Goal: Transaction & Acquisition: Purchase product/service

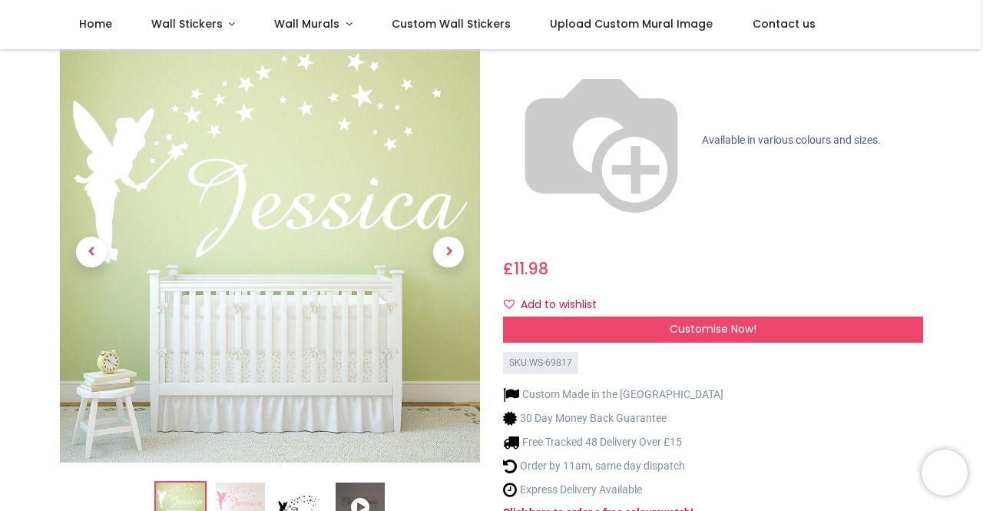
scroll to position [230, 0]
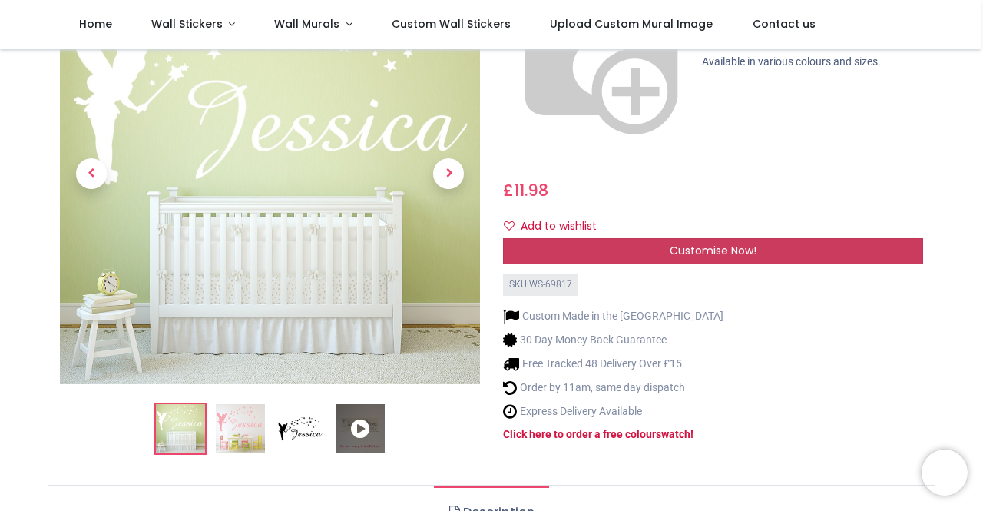
click at [718, 243] on span "Customise Now!" at bounding box center [713, 250] width 87 height 15
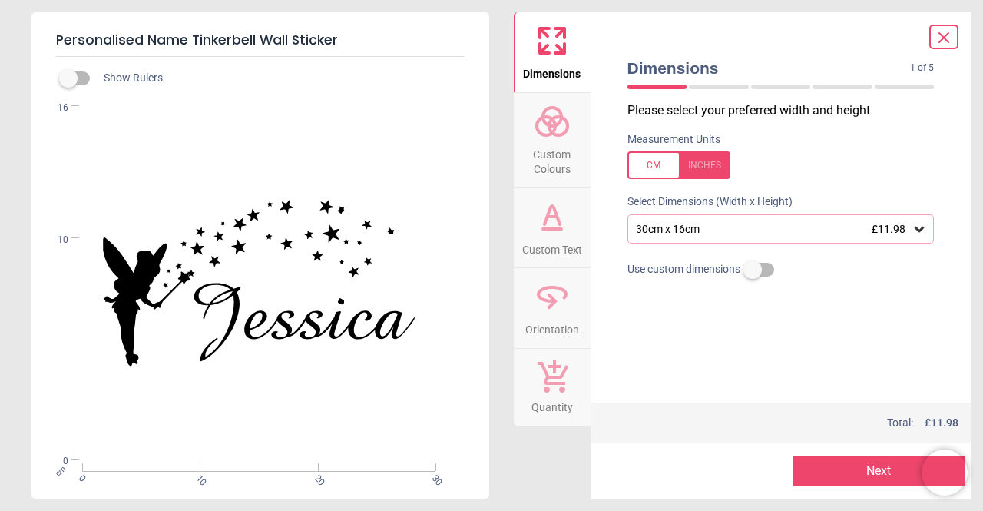
click at [712, 164] on div at bounding box center [679, 165] width 103 height 28
click at [916, 228] on icon at bounding box center [919, 229] width 9 height 5
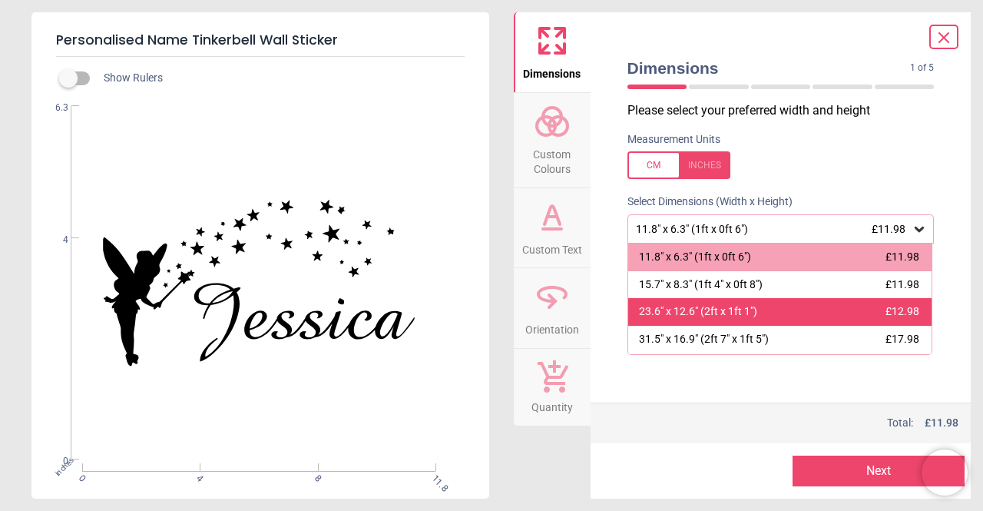
click at [900, 311] on span "£12.98" at bounding box center [903, 311] width 34 height 12
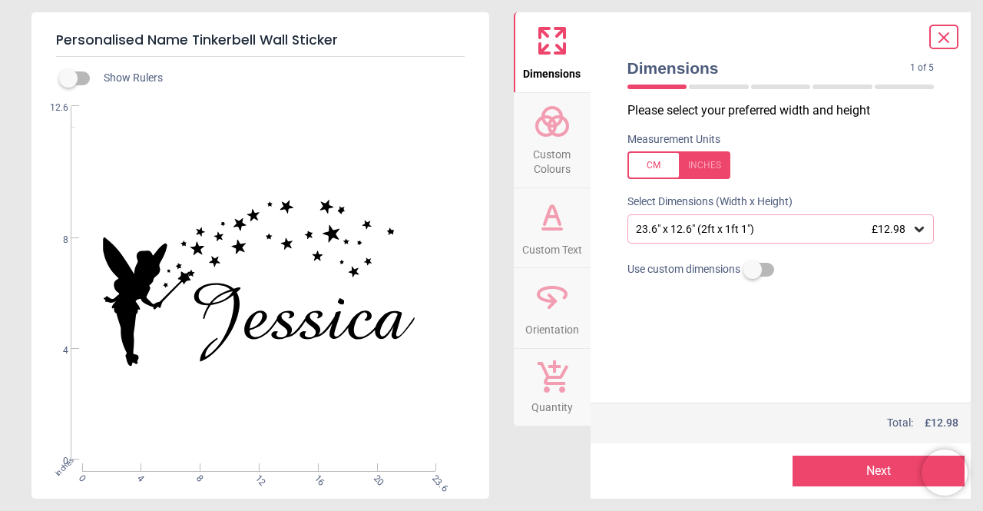
click at [859, 463] on button "Next" at bounding box center [879, 471] width 172 height 31
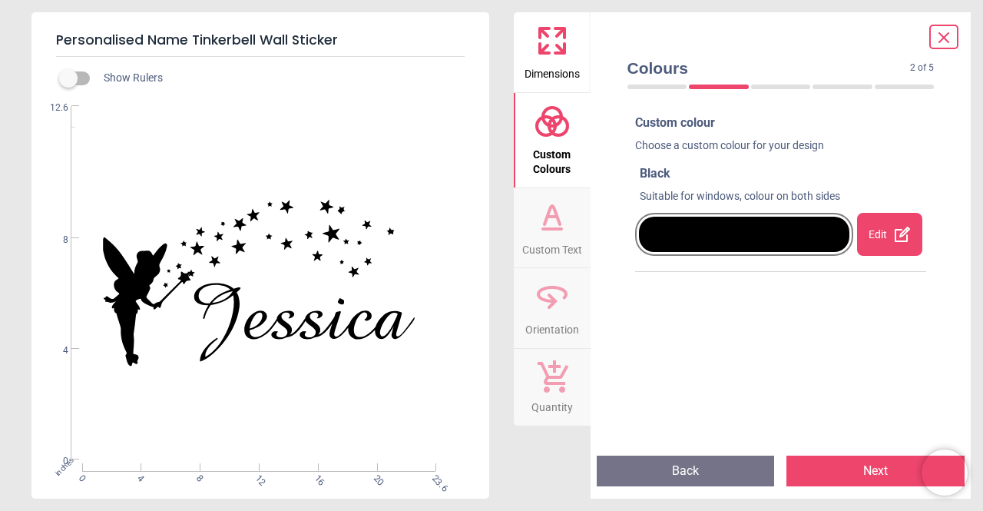
click at [801, 224] on div at bounding box center [744, 234] width 211 height 35
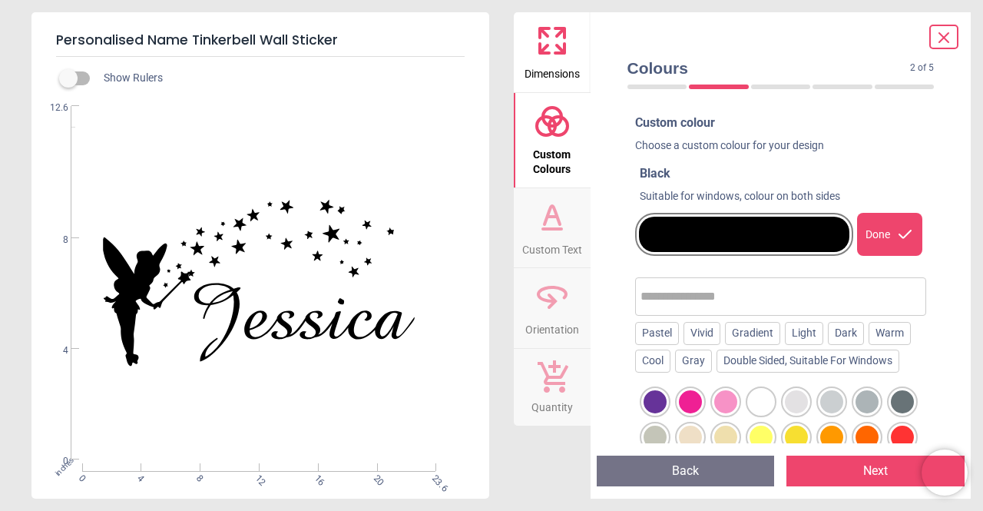
click at [723, 400] on div at bounding box center [725, 401] width 23 height 23
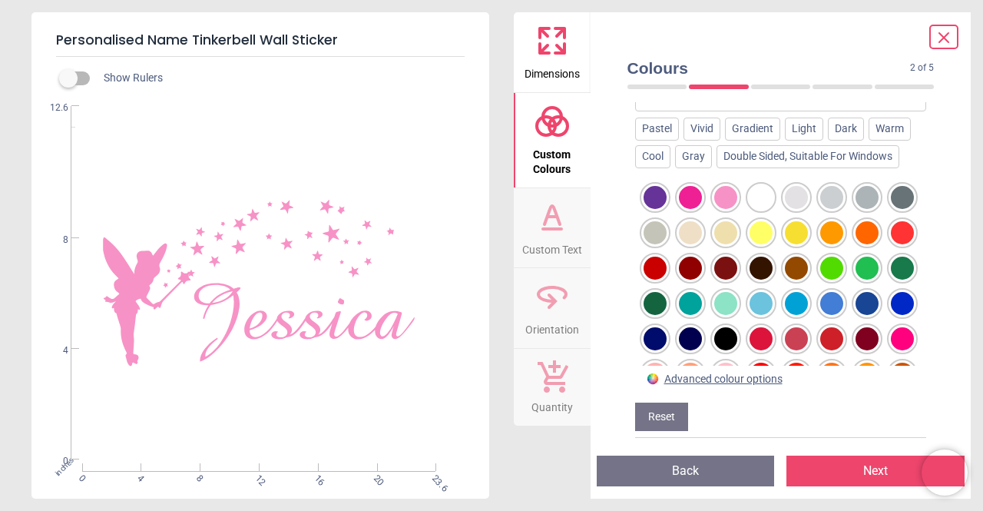
scroll to position [211, 0]
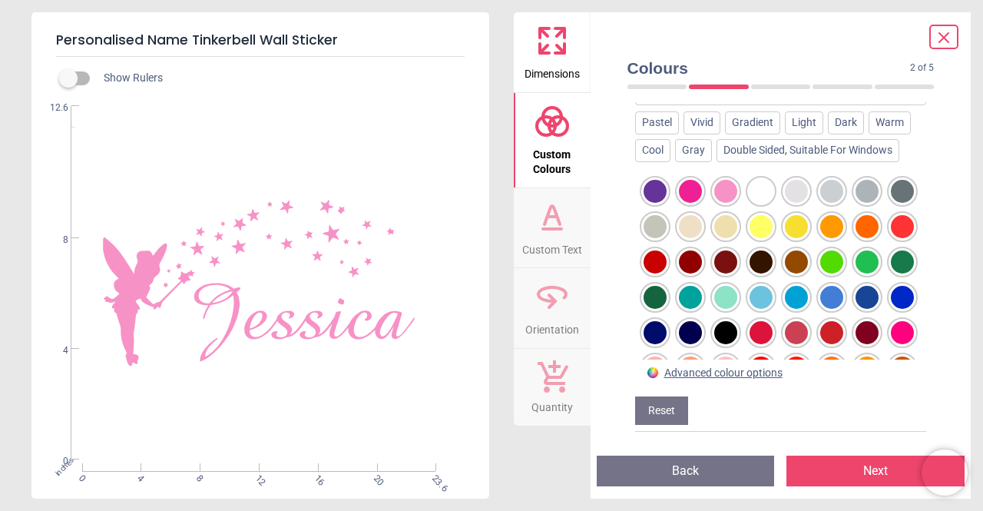
click at [769, 373] on div "Advanced colour options" at bounding box center [724, 373] width 118 height 15
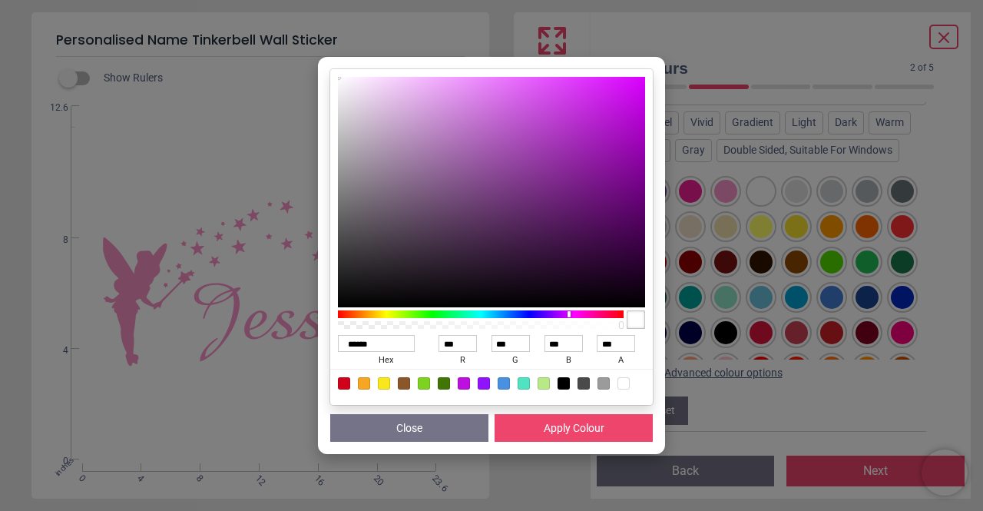
click at [569, 313] on div at bounding box center [481, 314] width 286 height 8
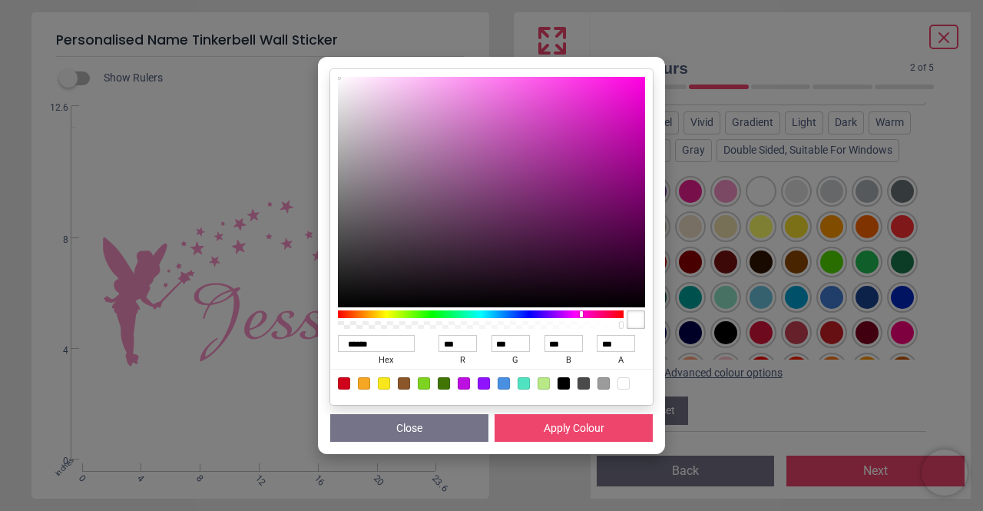
click at [582, 314] on div at bounding box center [481, 314] width 286 height 8
click at [591, 313] on div at bounding box center [481, 314] width 286 height 8
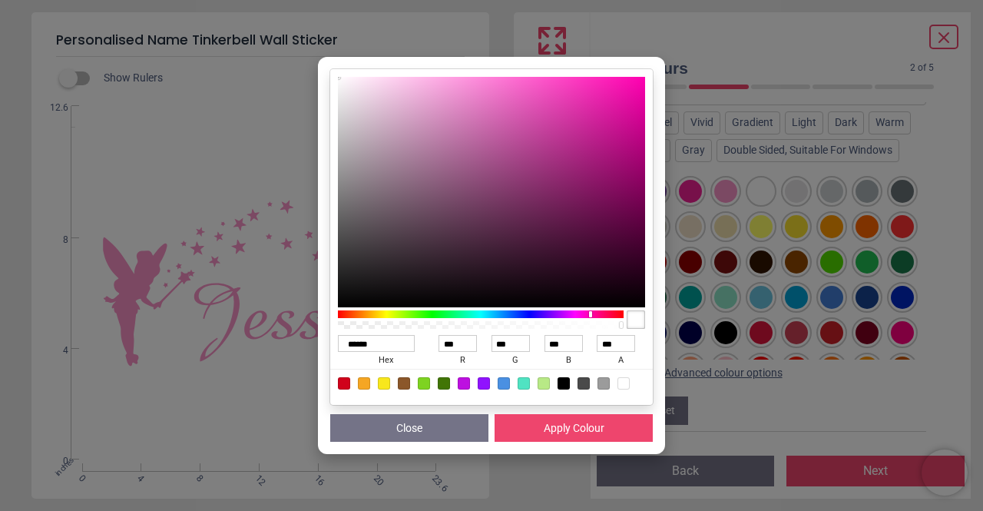
click at [602, 313] on div at bounding box center [481, 314] width 286 height 8
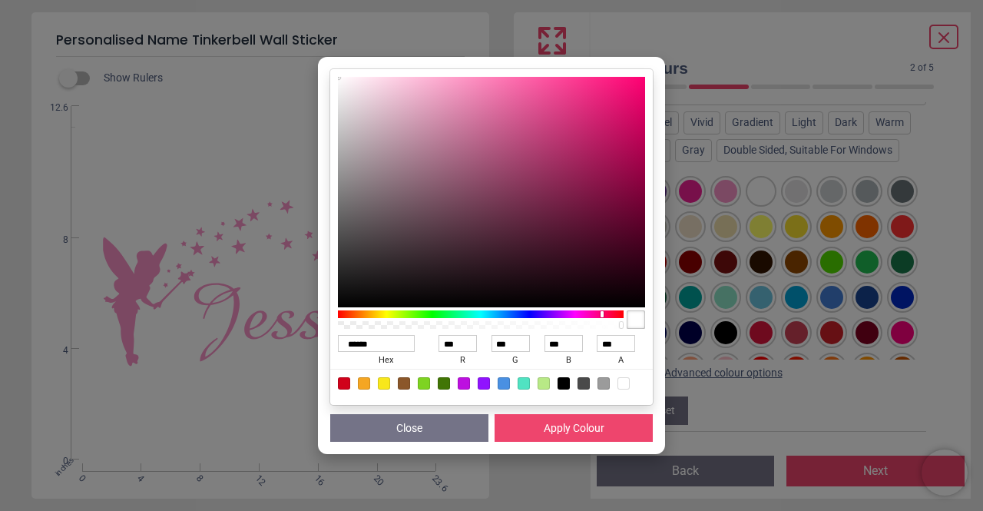
click at [459, 429] on button "Close" at bounding box center [409, 428] width 158 height 28
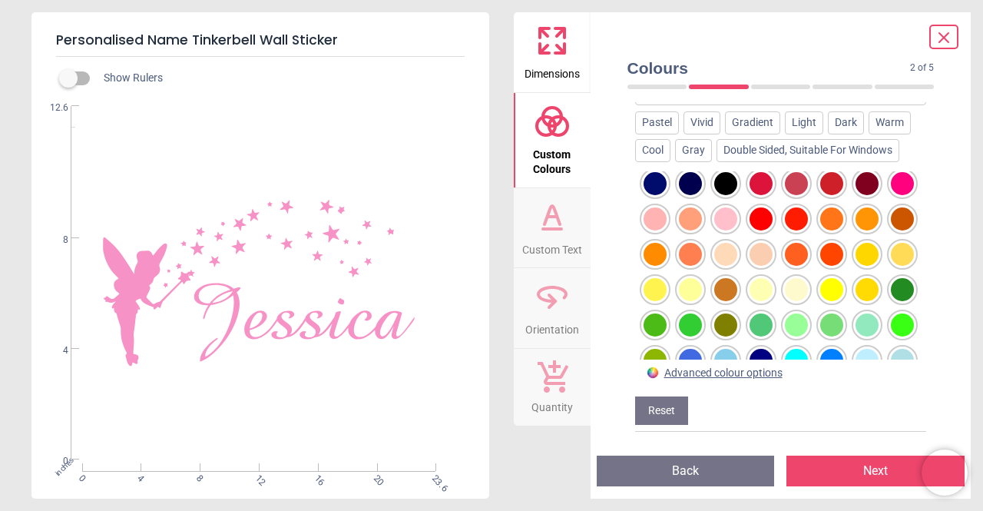
scroll to position [154, 0]
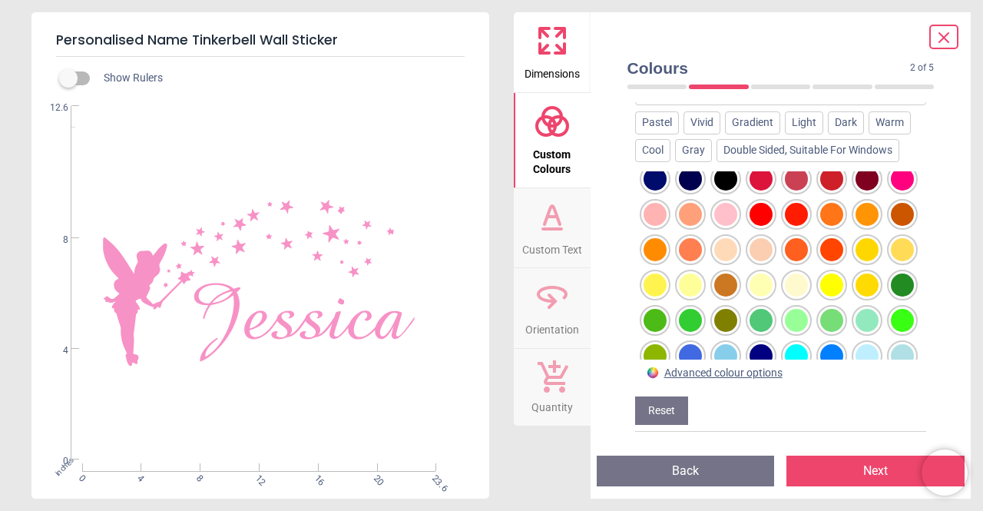
click at [667, 213] on div at bounding box center [655, 214] width 23 height 23
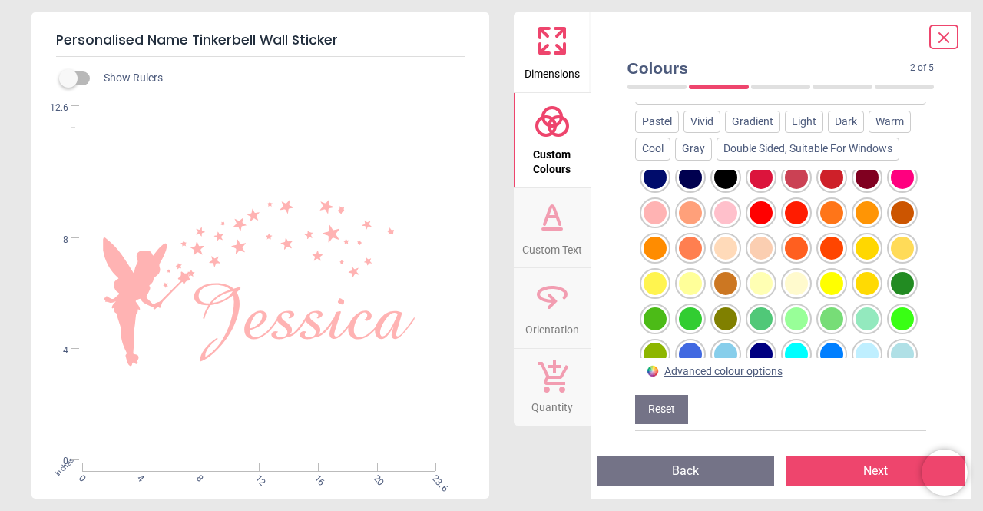
scroll to position [189, 0]
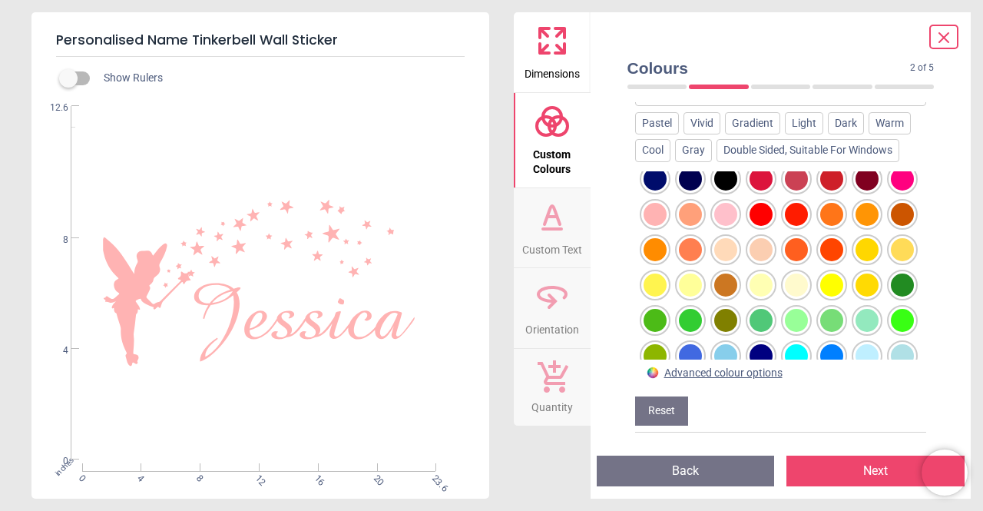
click at [714, 226] on div at bounding box center [725, 214] width 23 height 23
click at [891, 191] on div at bounding box center [902, 178] width 23 height 23
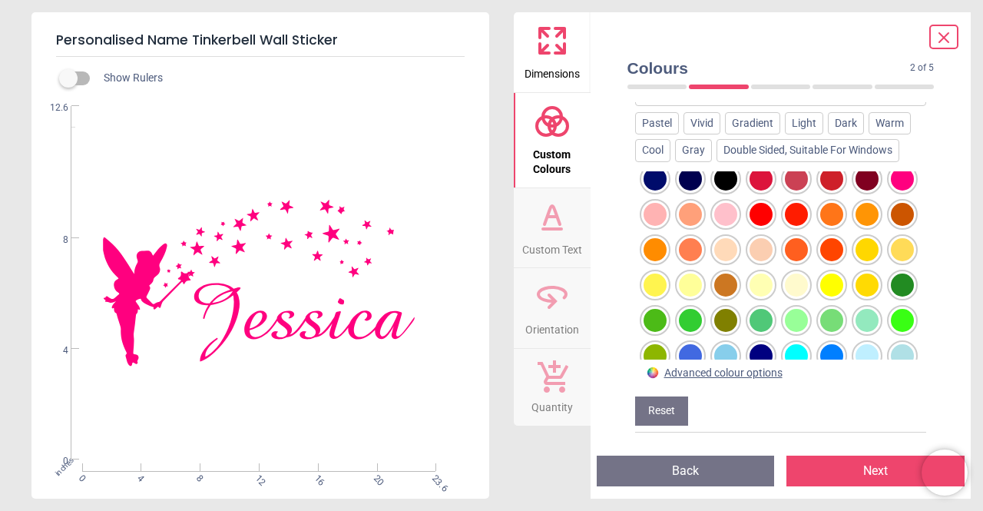
click at [667, 213] on div at bounding box center [655, 214] width 23 height 23
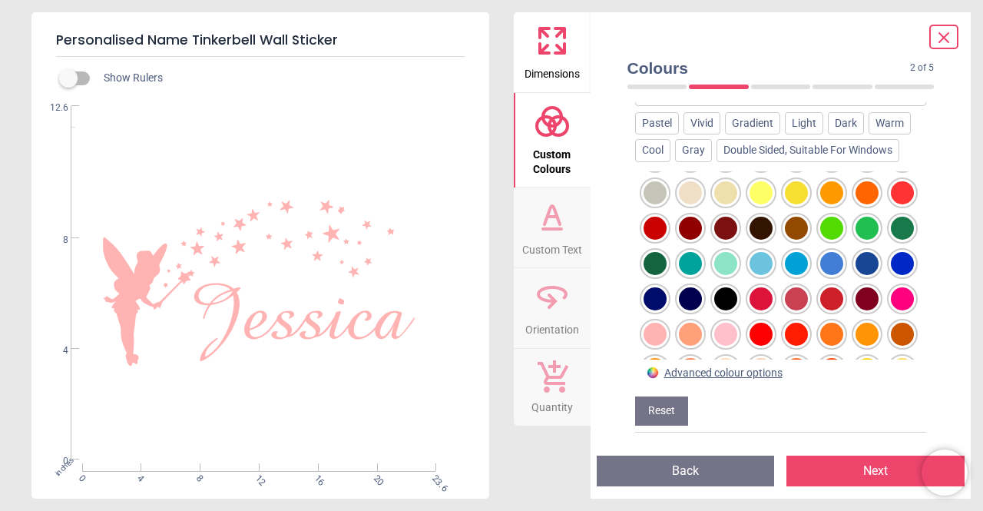
scroll to position [0, 0]
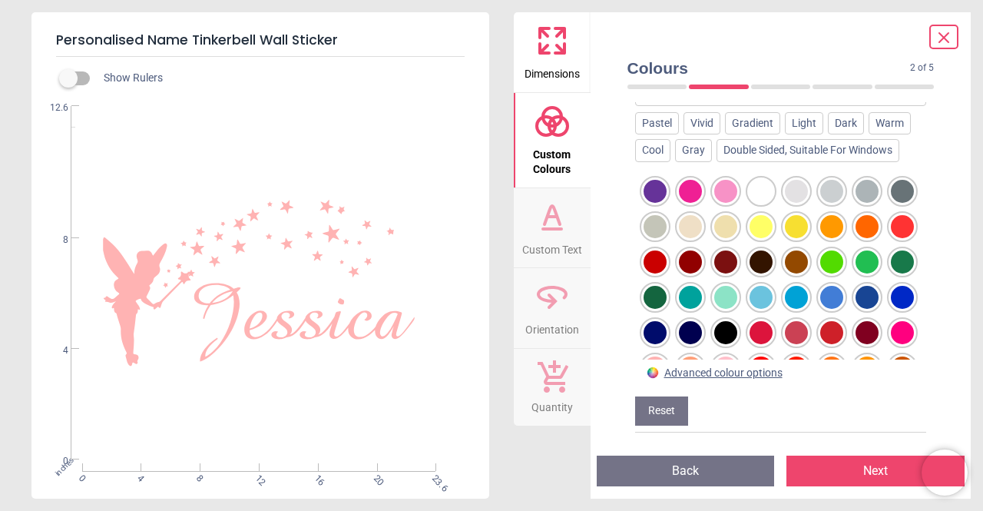
click at [698, 188] on div at bounding box center [690, 191] width 23 height 23
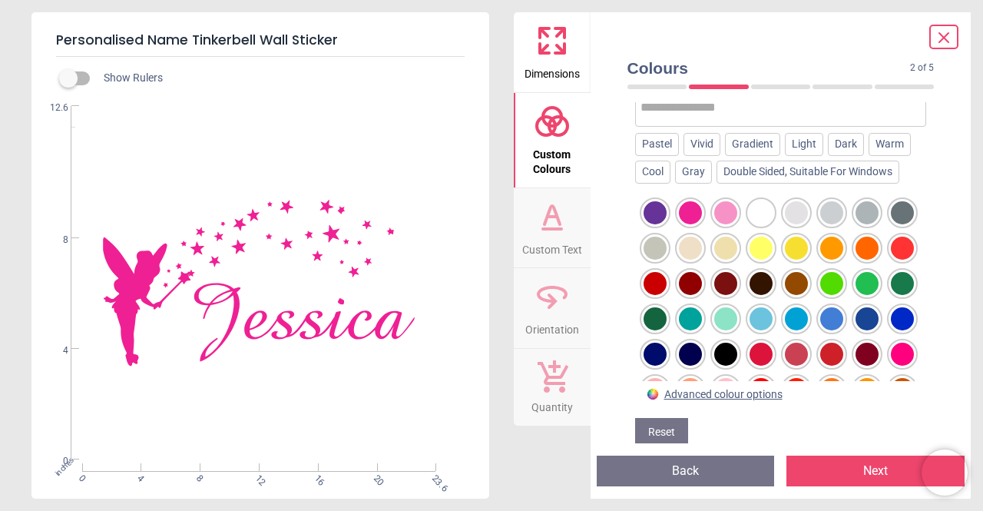
scroll to position [211, 0]
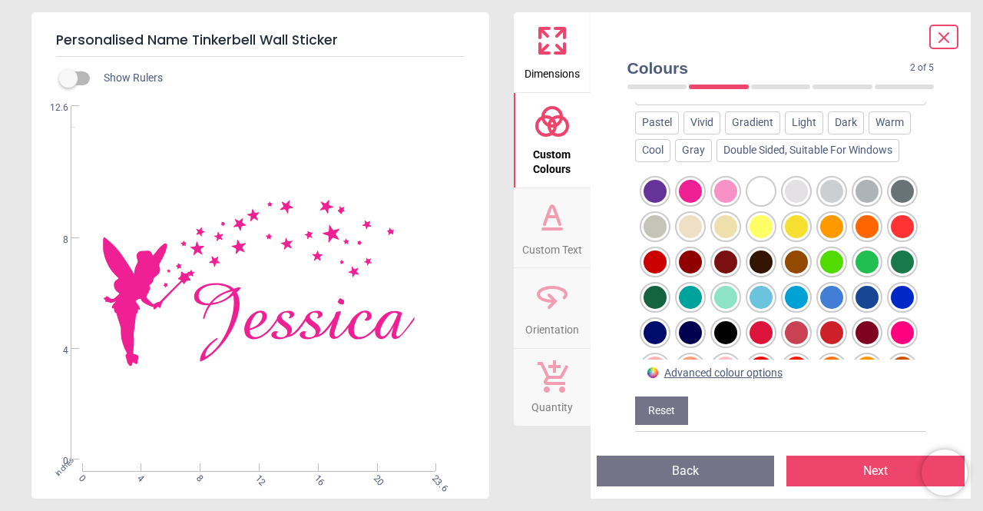
click at [724, 191] on div at bounding box center [725, 191] width 23 height 23
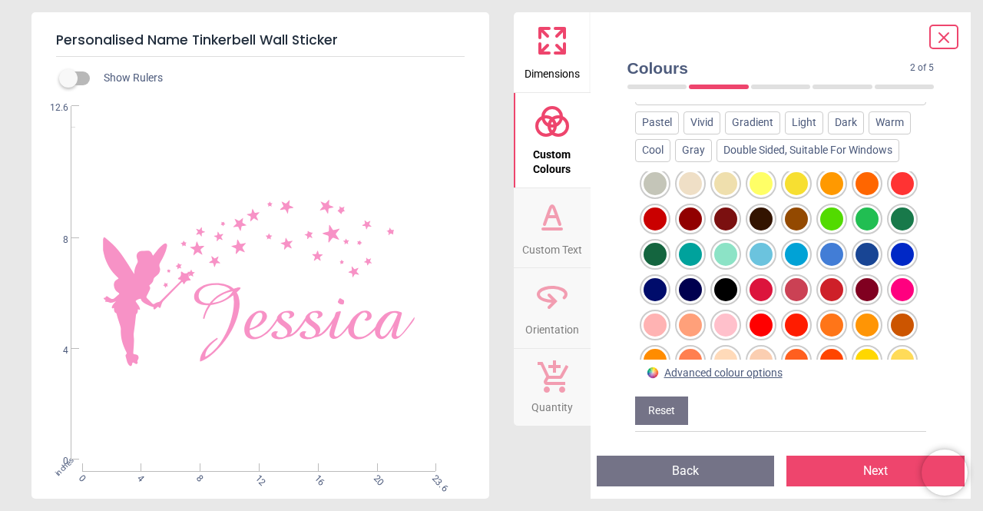
scroll to position [77, 0]
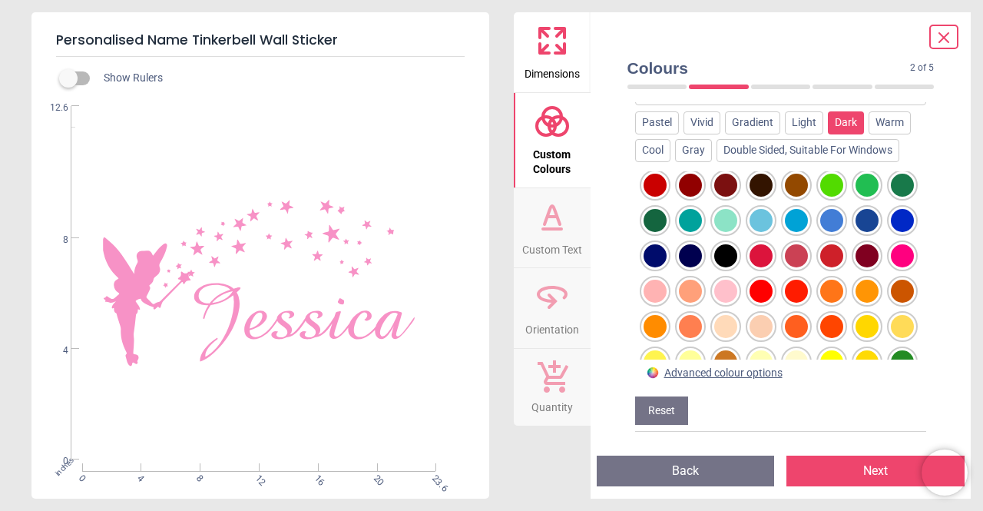
click at [849, 119] on div "Dark" at bounding box center [846, 122] width 36 height 23
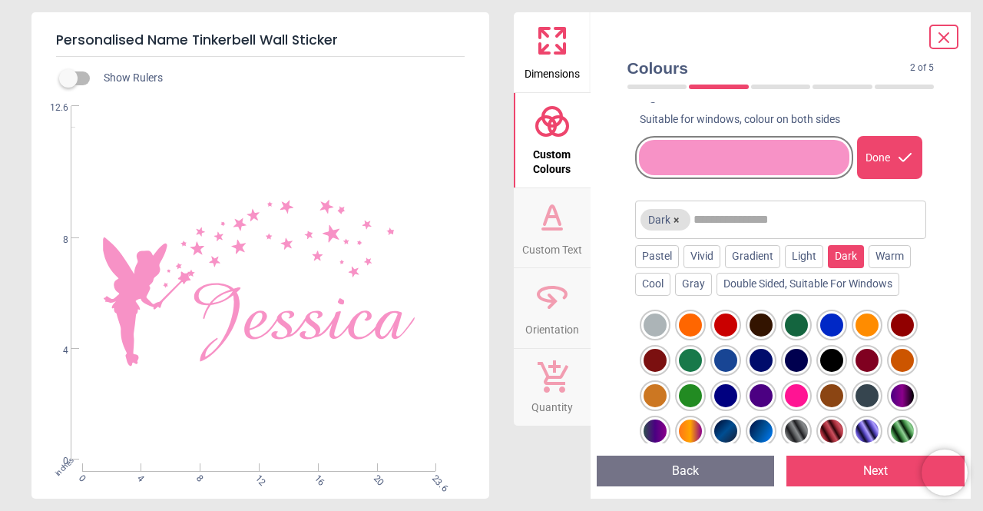
click at [870, 260] on div "Warm" at bounding box center [890, 256] width 42 height 23
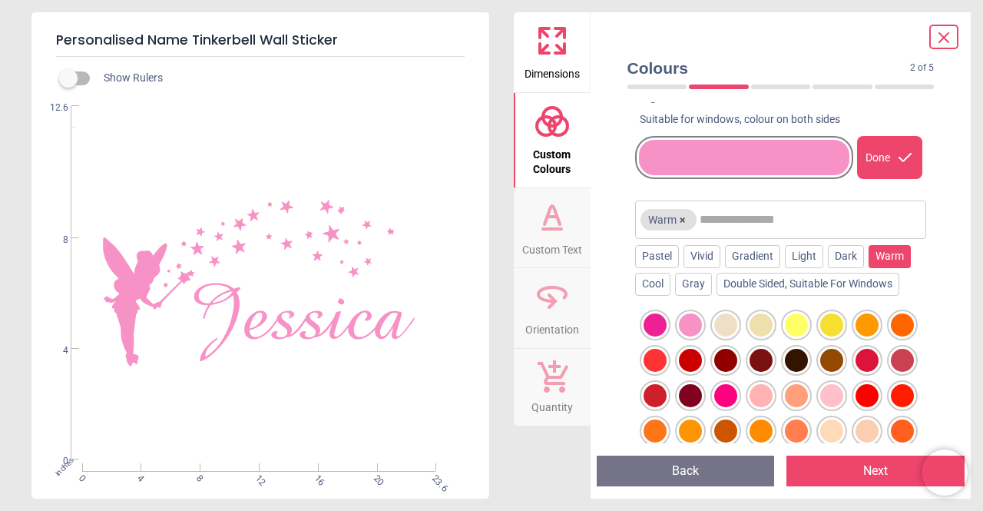
click at [773, 399] on div at bounding box center [761, 395] width 23 height 23
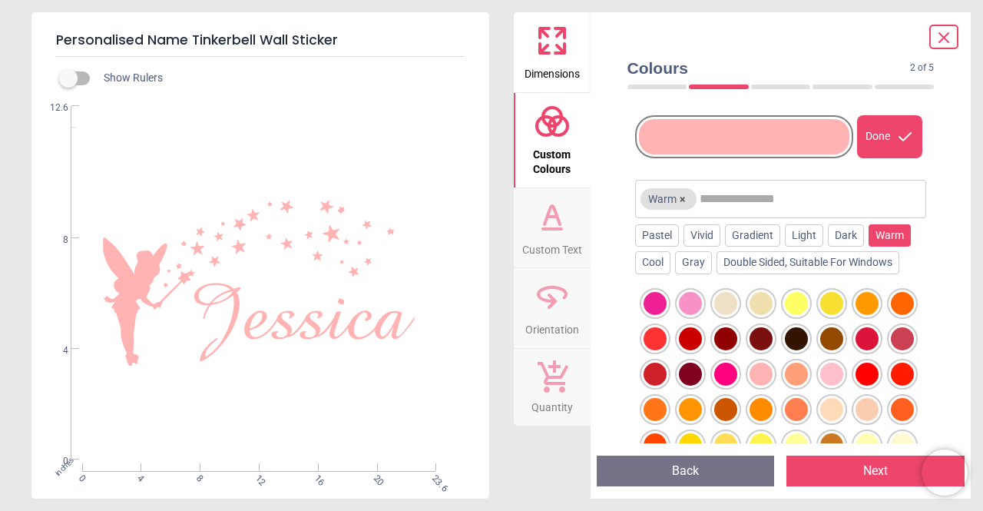
click at [821, 386] on div at bounding box center [832, 374] width 23 height 23
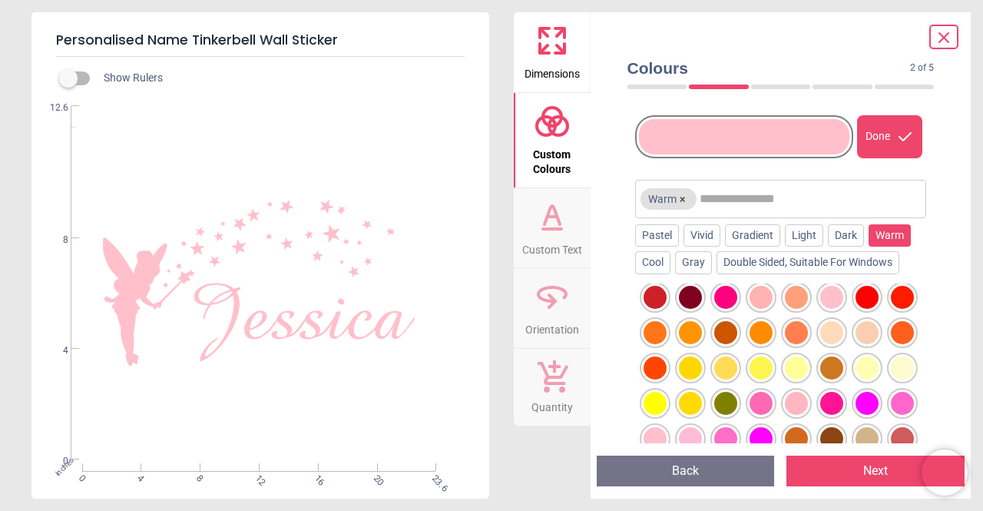
scroll to position [154, 0]
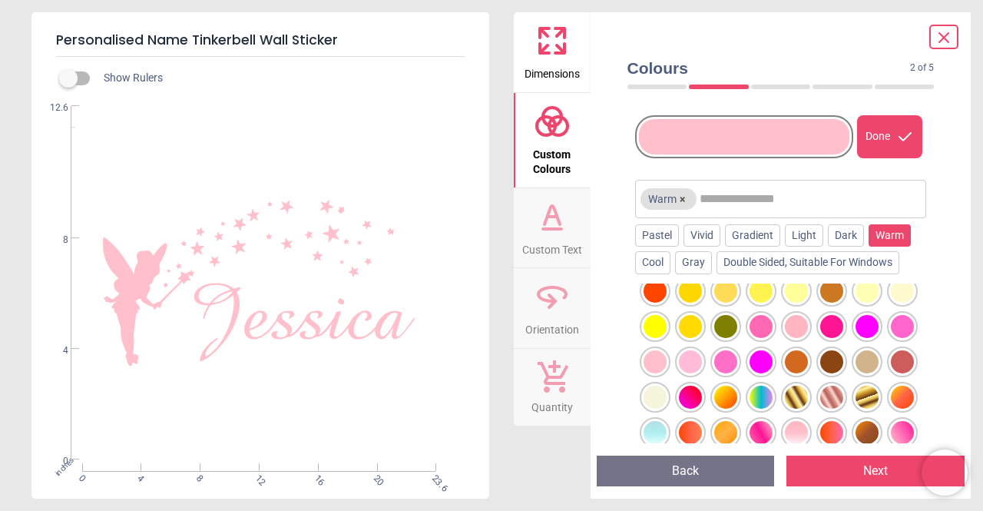
click at [750, 338] on div at bounding box center [761, 326] width 23 height 23
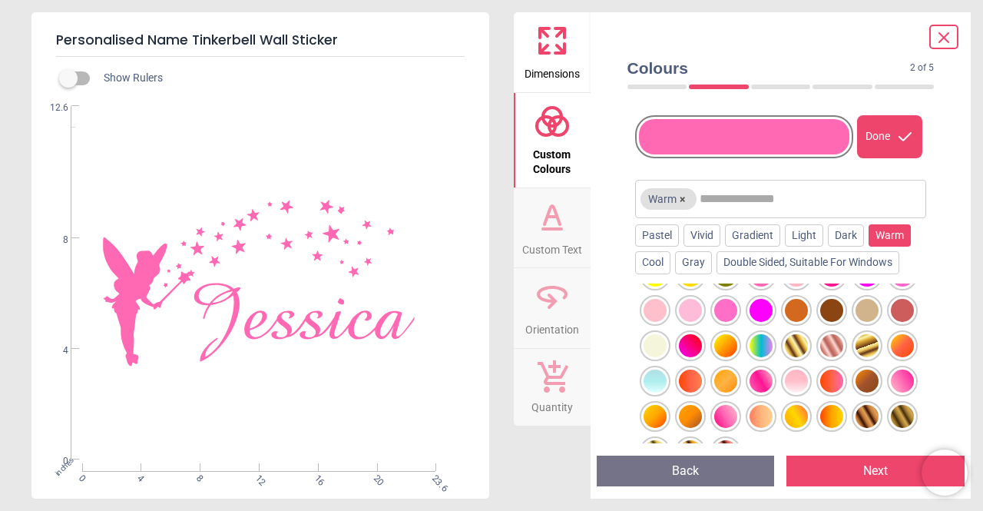
scroll to position [238, 0]
click at [891, 393] on div at bounding box center [902, 381] width 23 height 23
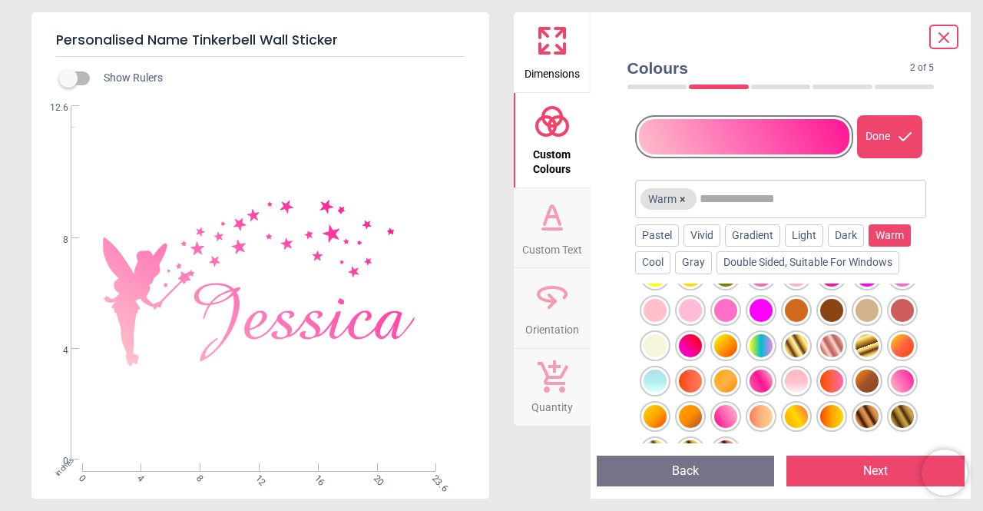
click at [738, 414] on div at bounding box center [725, 416] width 23 height 23
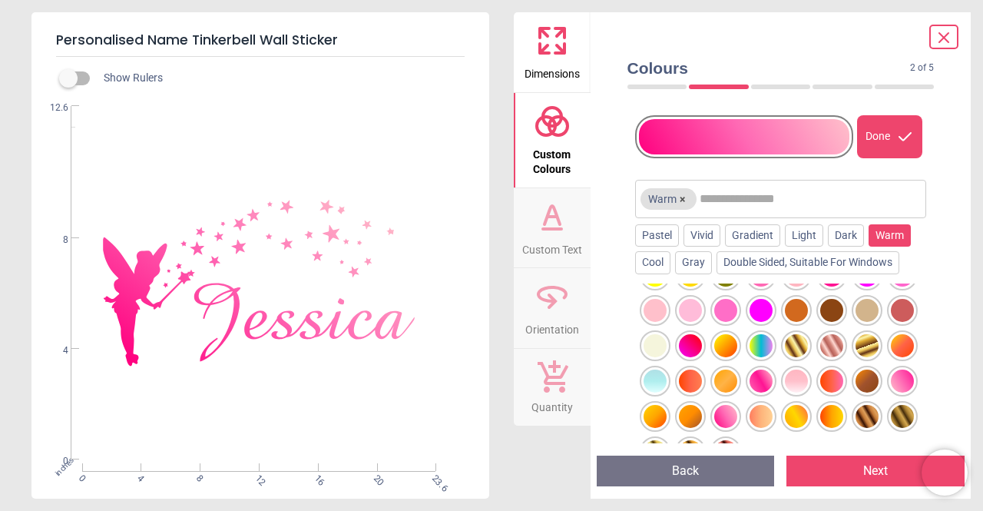
click at [891, 393] on div at bounding box center [902, 381] width 23 height 23
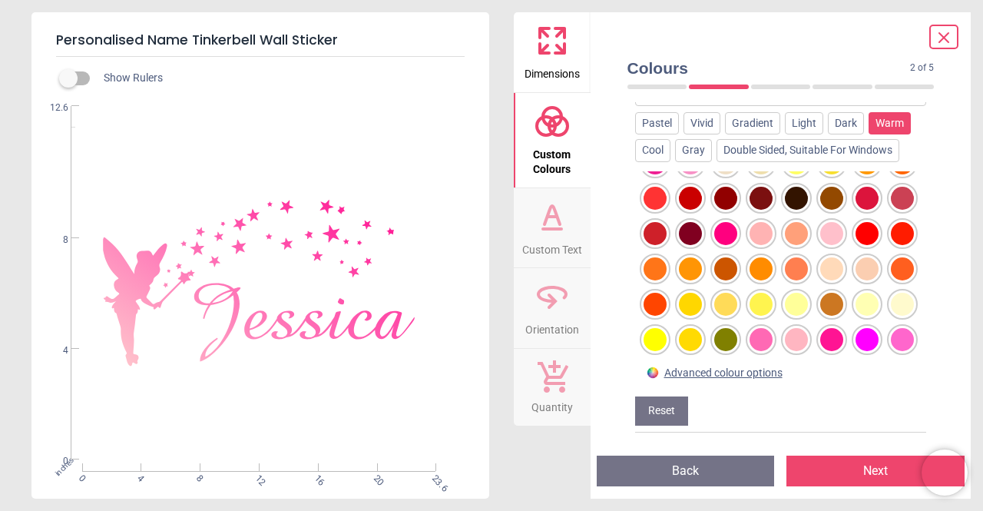
scroll to position [8, 0]
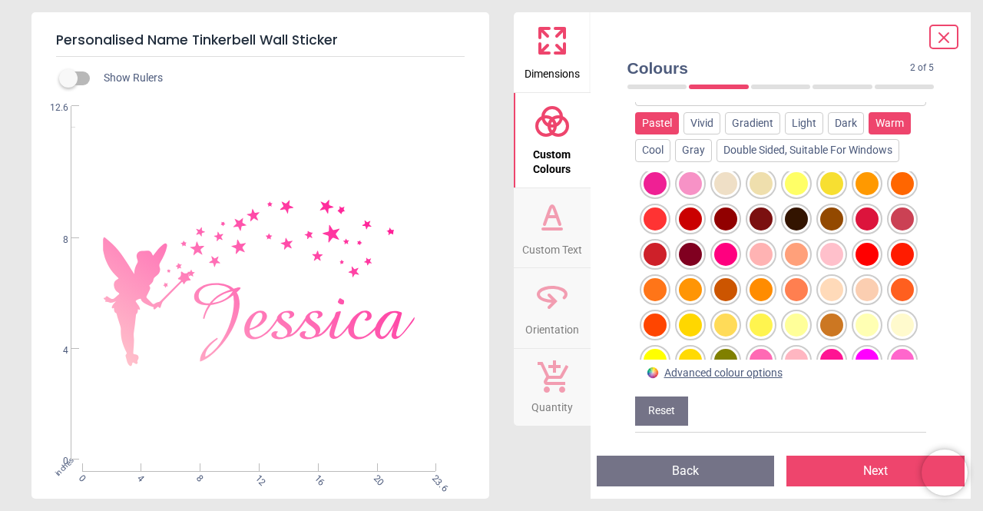
click at [653, 118] on div "Pastel" at bounding box center [657, 123] width 44 height 23
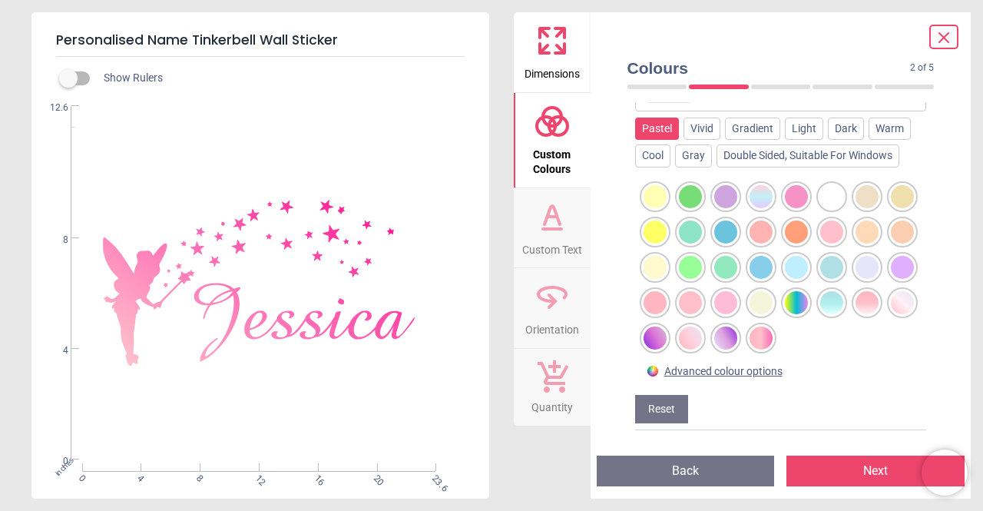
scroll to position [0, 0]
click at [797, 191] on div at bounding box center [796, 196] width 23 height 23
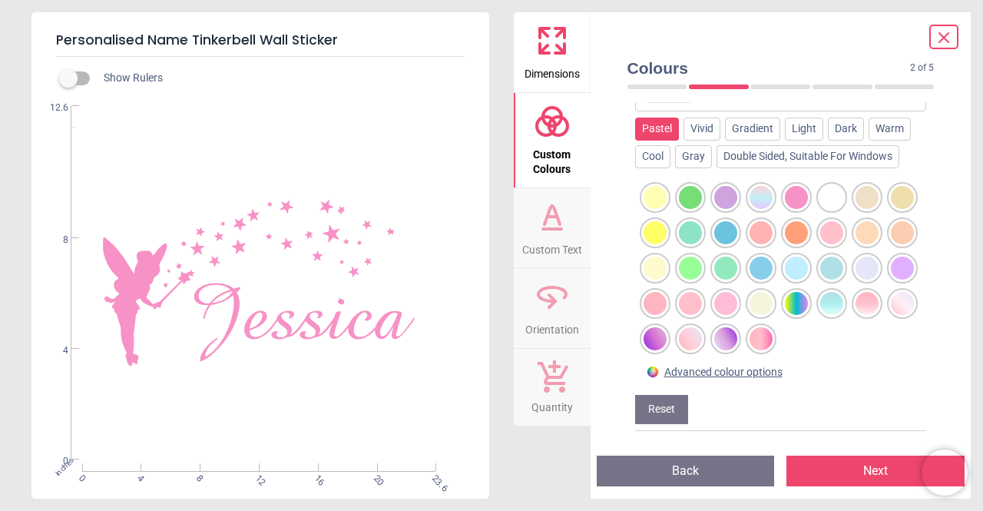
scroll to position [26, 0]
click at [750, 339] on div at bounding box center [761, 338] width 23 height 23
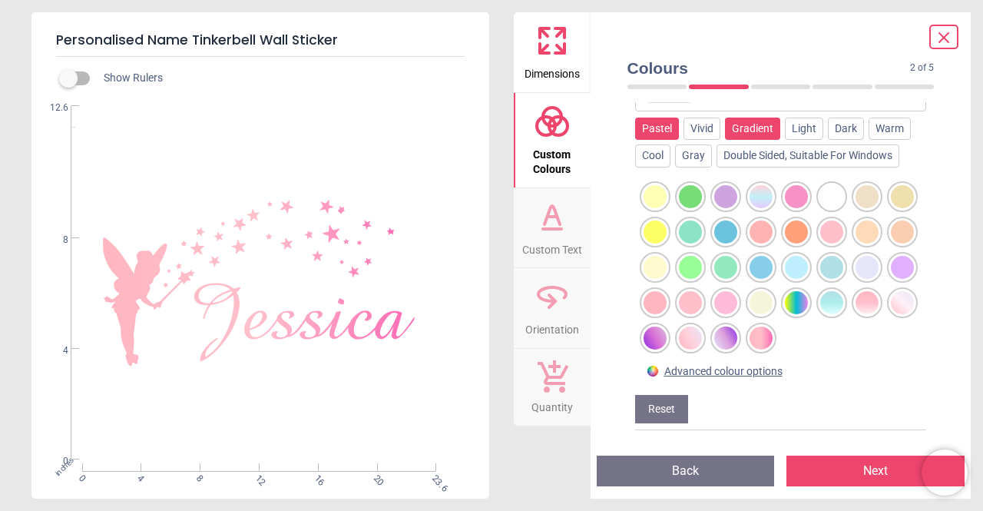
click at [762, 122] on div "Gradient" at bounding box center [752, 129] width 55 height 23
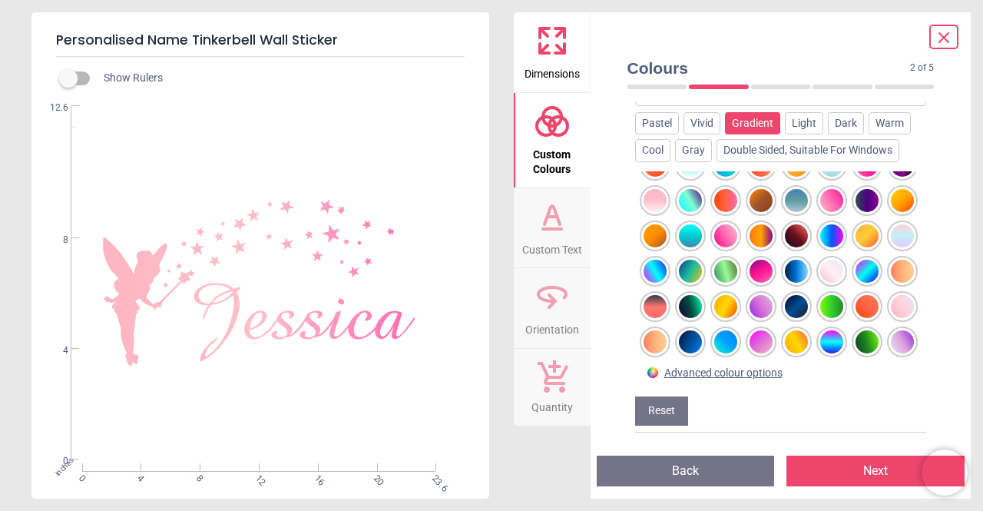
scroll to position [0, 0]
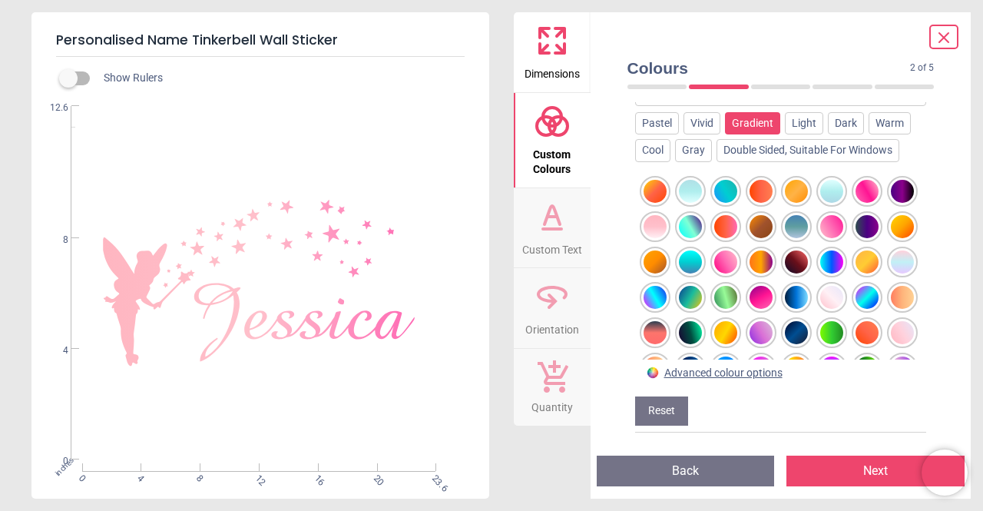
click at [773, 293] on div at bounding box center [761, 297] width 23 height 23
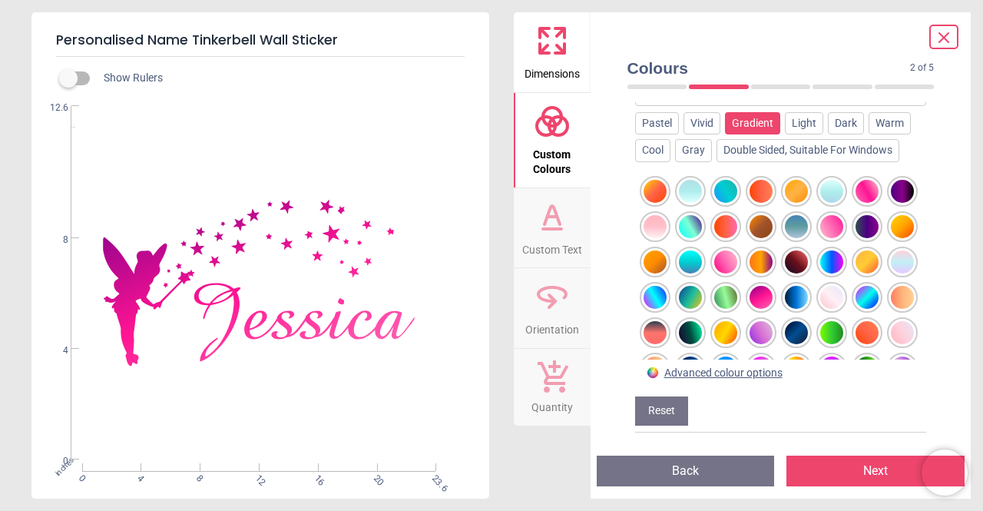
click at [773, 293] on div at bounding box center [761, 297] width 23 height 23
click at [871, 187] on div at bounding box center [867, 191] width 23 height 23
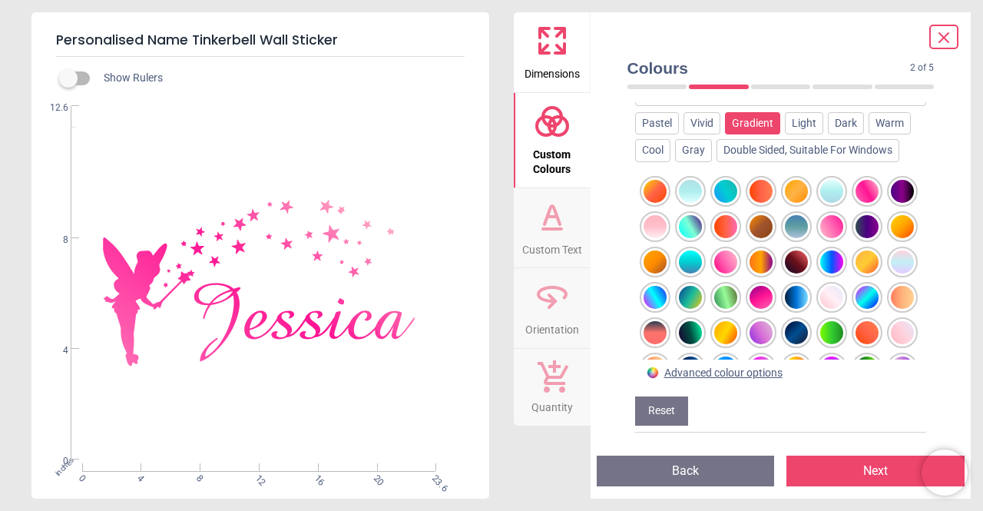
click at [844, 232] on div at bounding box center [832, 226] width 23 height 23
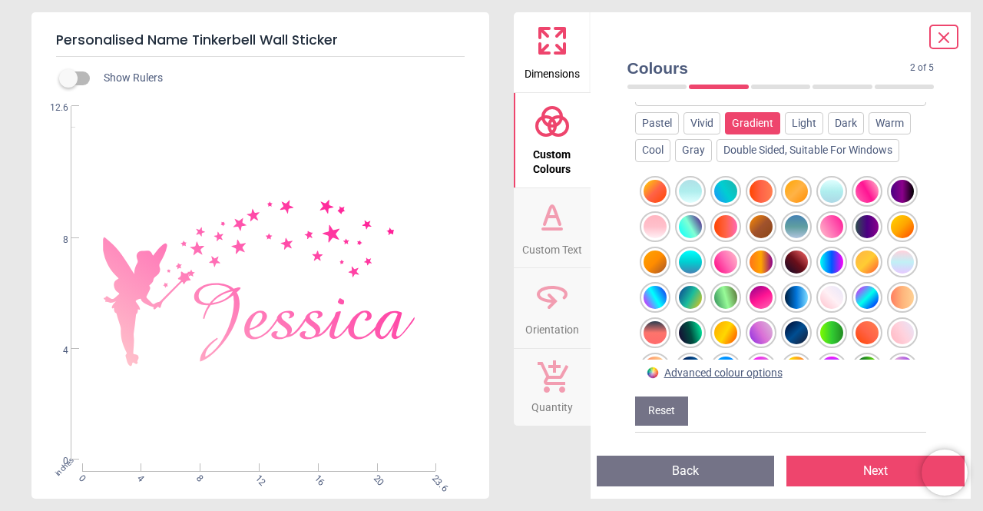
click at [850, 467] on button "Next" at bounding box center [876, 471] width 178 height 31
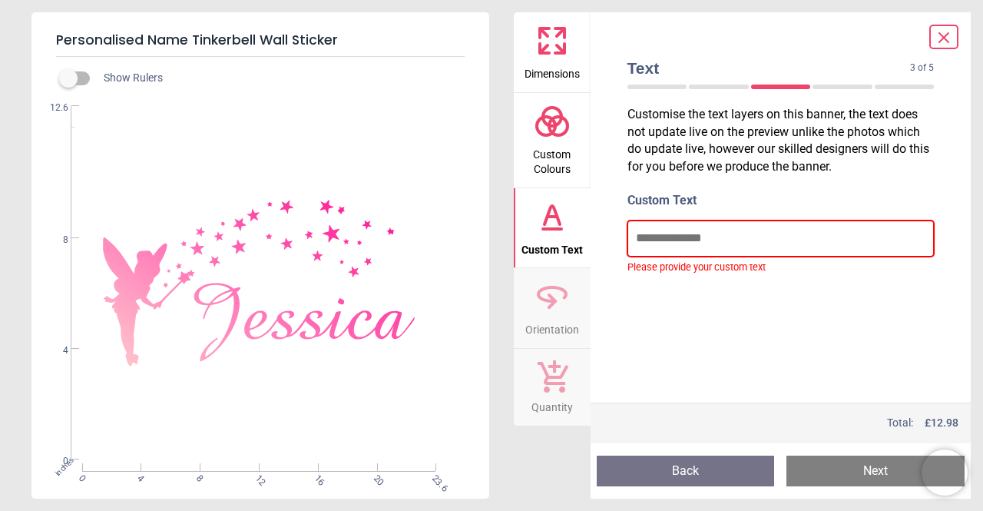
click at [671, 239] on input "text" at bounding box center [781, 237] width 307 height 35
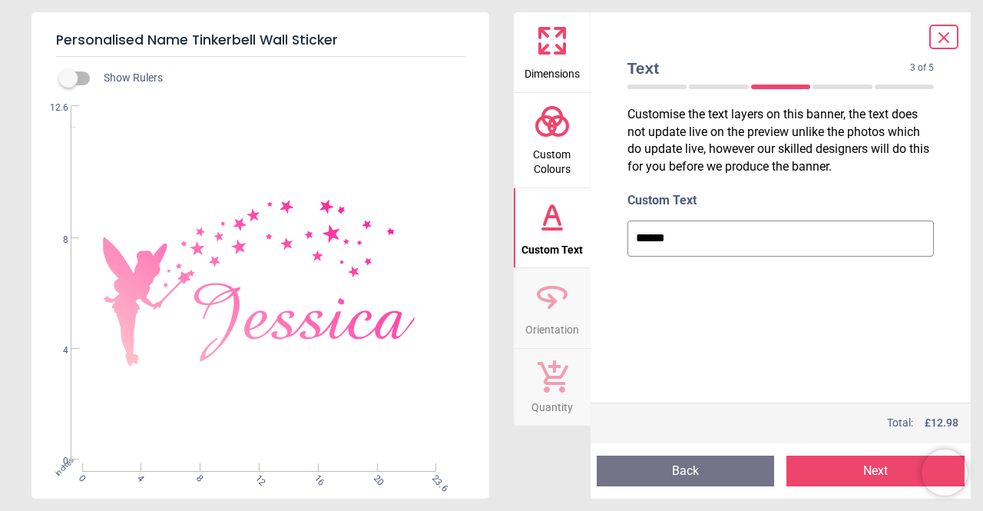
type input "******"
click at [827, 469] on button "Next" at bounding box center [876, 471] width 178 height 31
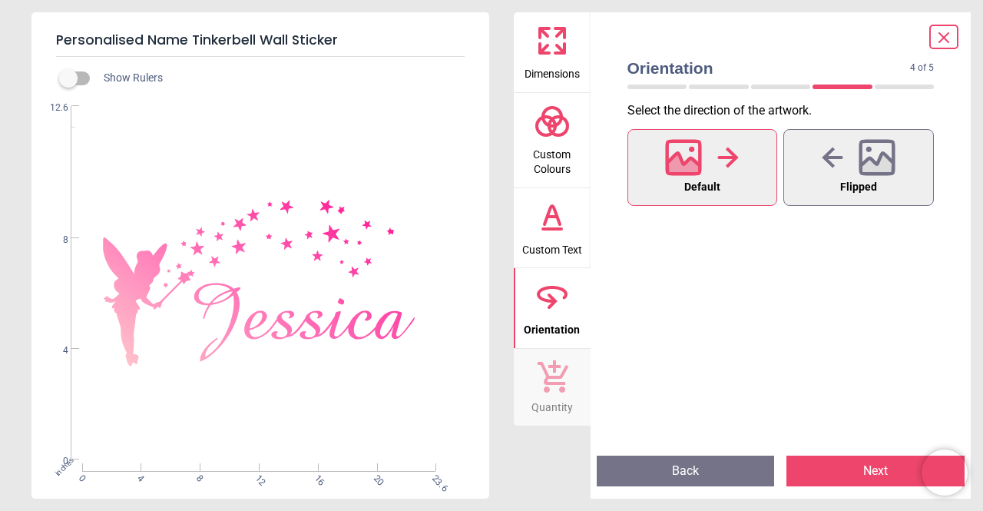
click at [684, 171] on icon at bounding box center [684, 166] width 33 height 27
click at [546, 396] on span "Quantity" at bounding box center [552, 404] width 41 height 23
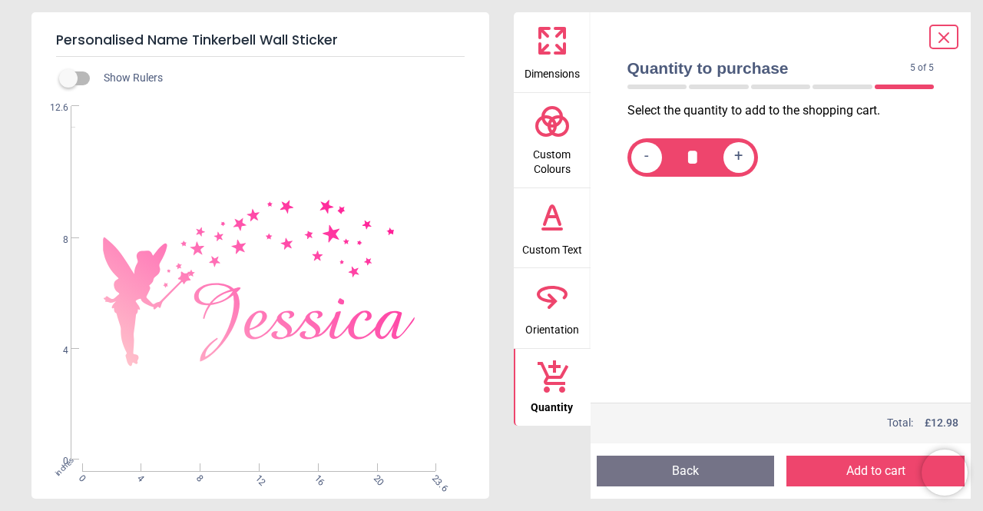
click at [559, 149] on span "Custom Colours" at bounding box center [553, 159] width 74 height 38
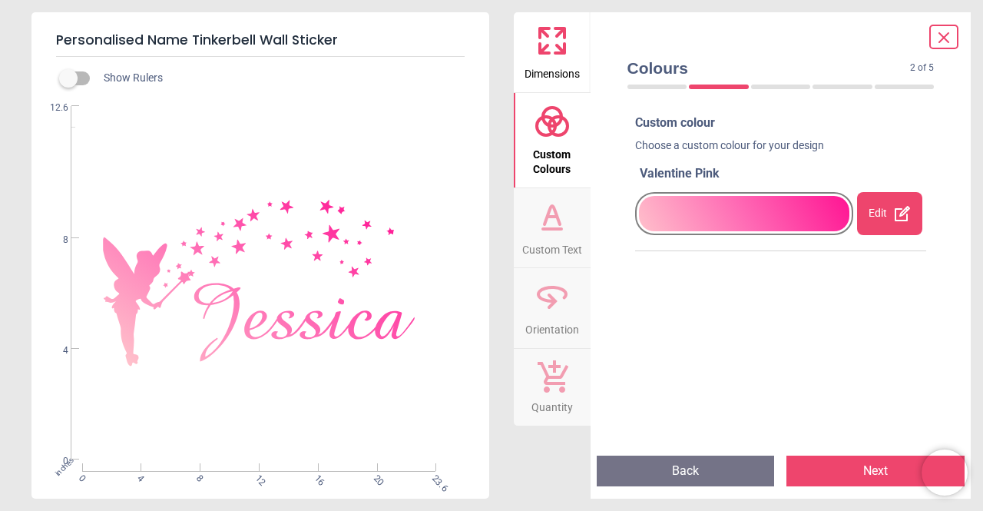
click at [865, 218] on div "Edit" at bounding box center [889, 213] width 65 height 43
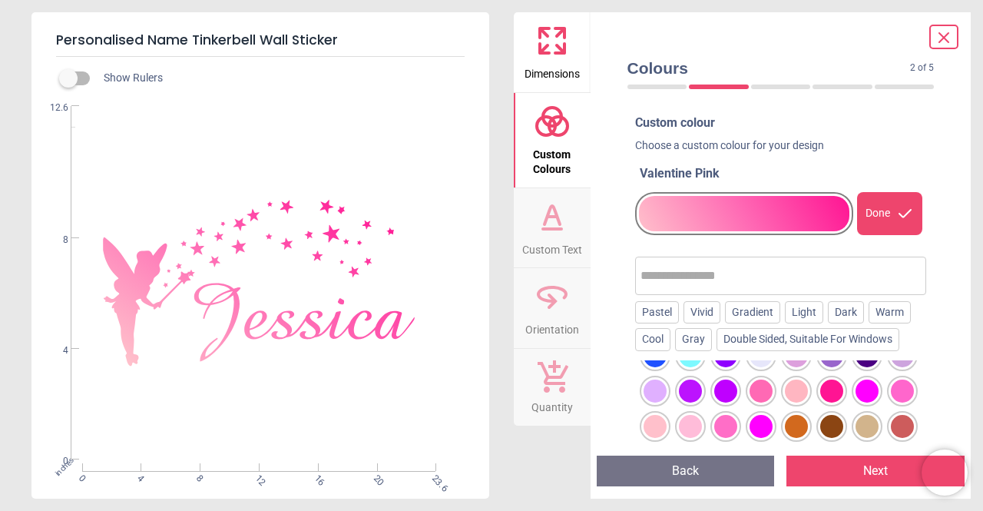
scroll to position [384, 0]
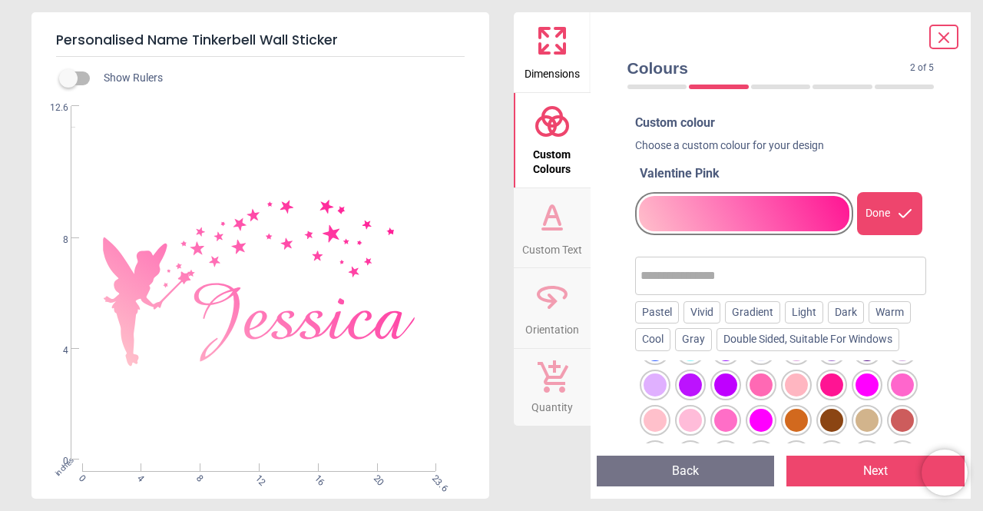
click at [667, 396] on div at bounding box center [655, 384] width 23 height 23
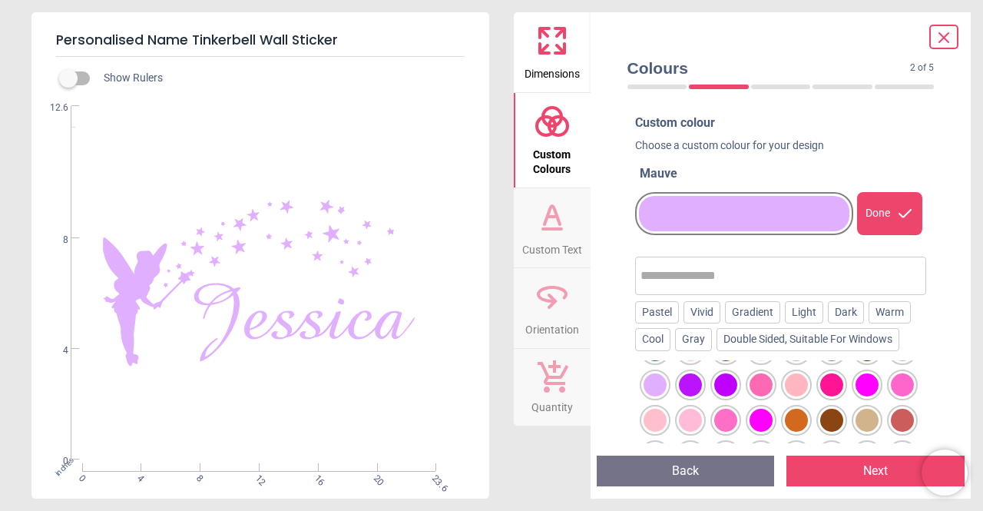
scroll to position [461, 0]
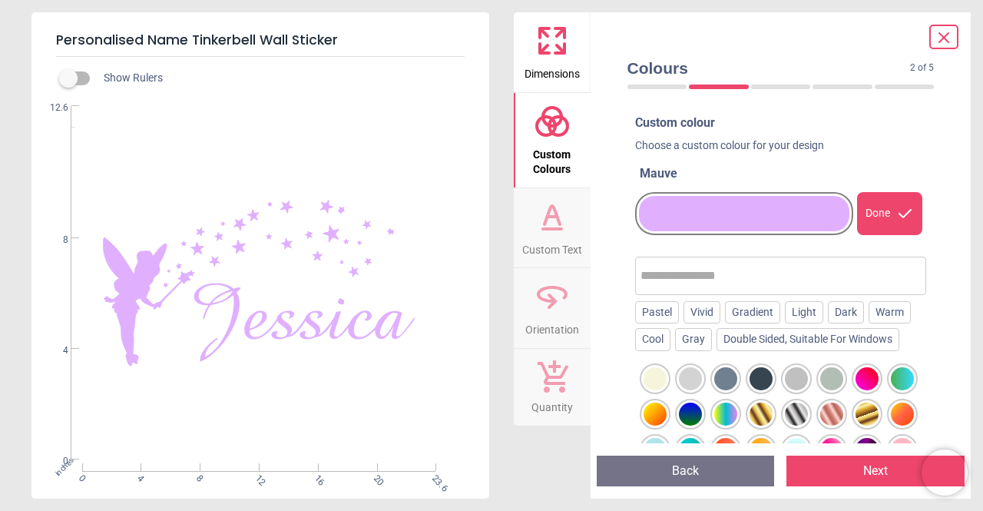
click at [702, 355] on div at bounding box center [690, 343] width 23 height 23
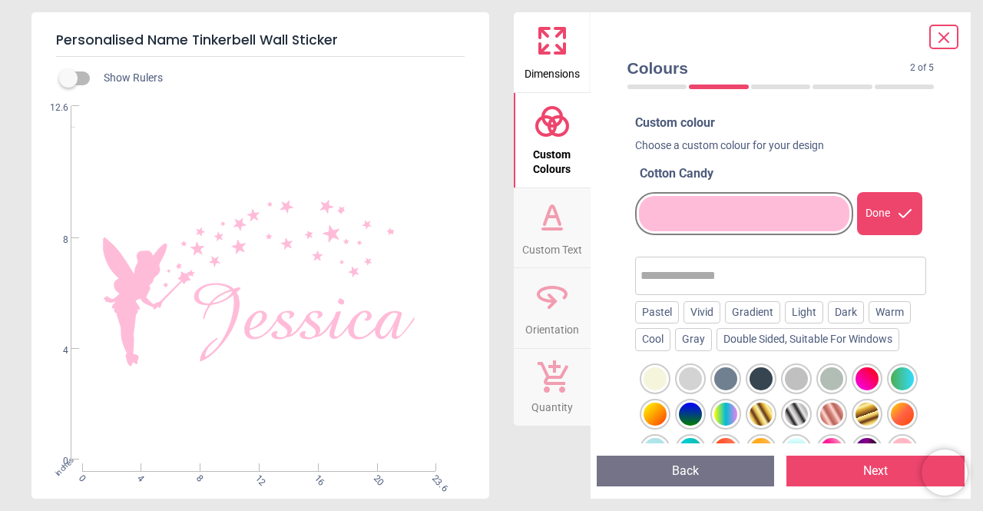
click at [839, 475] on button "Next" at bounding box center [876, 471] width 178 height 31
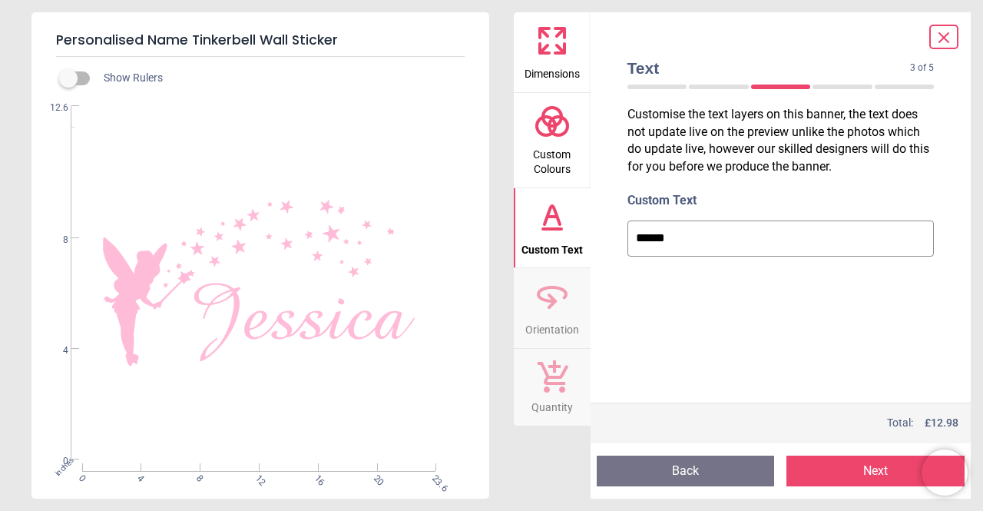
click at [839, 475] on button "Next" at bounding box center [876, 471] width 178 height 31
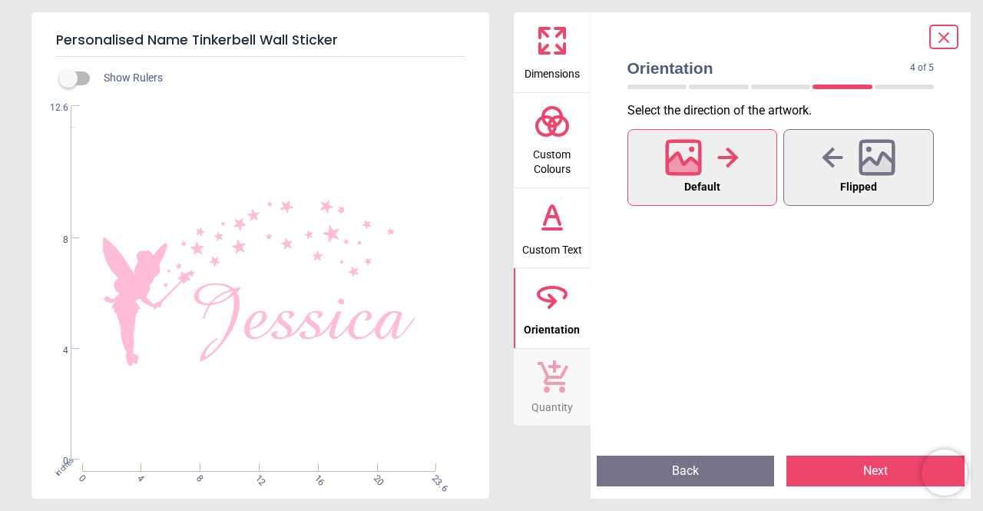
click at [839, 475] on button "Next" at bounding box center [876, 471] width 178 height 31
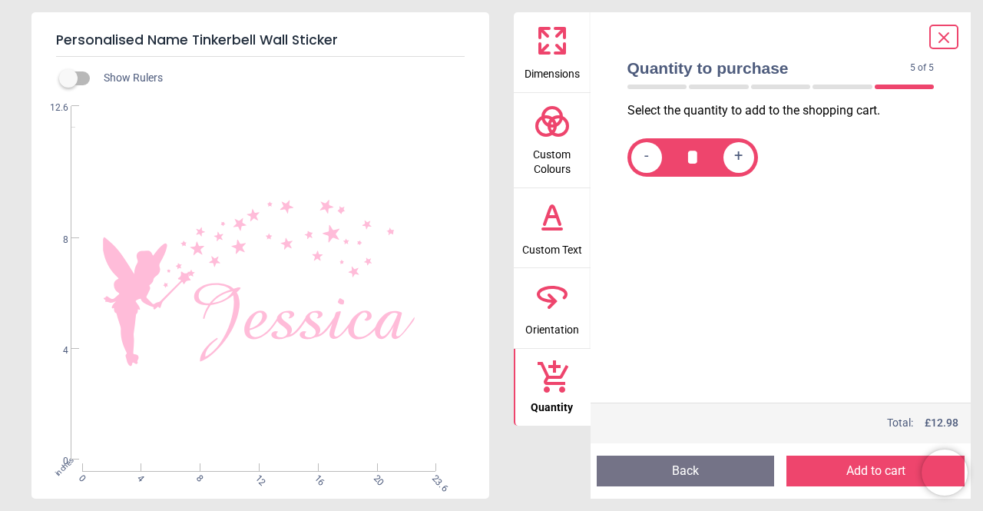
click at [839, 475] on button "Add to cart" at bounding box center [876, 471] width 178 height 31
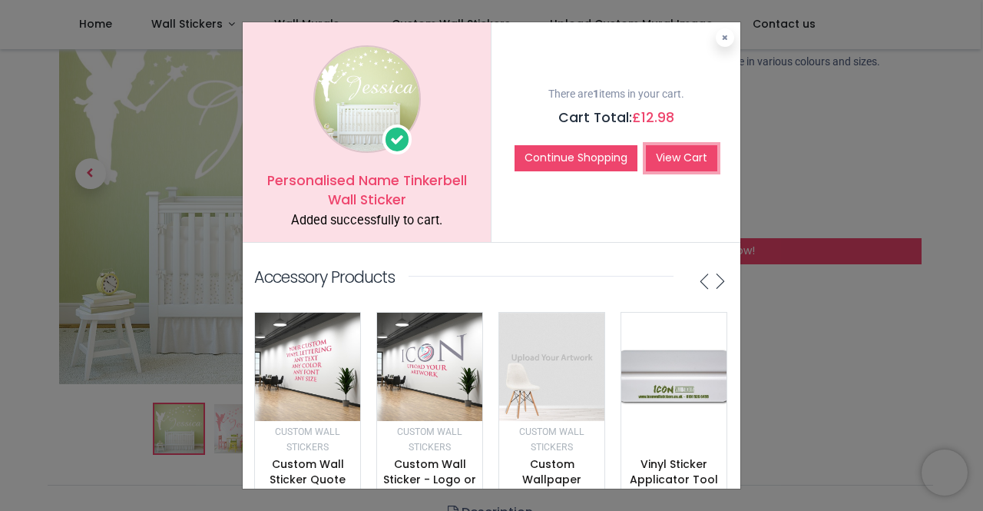
click at [681, 154] on link "View Cart" at bounding box center [681, 158] width 71 height 26
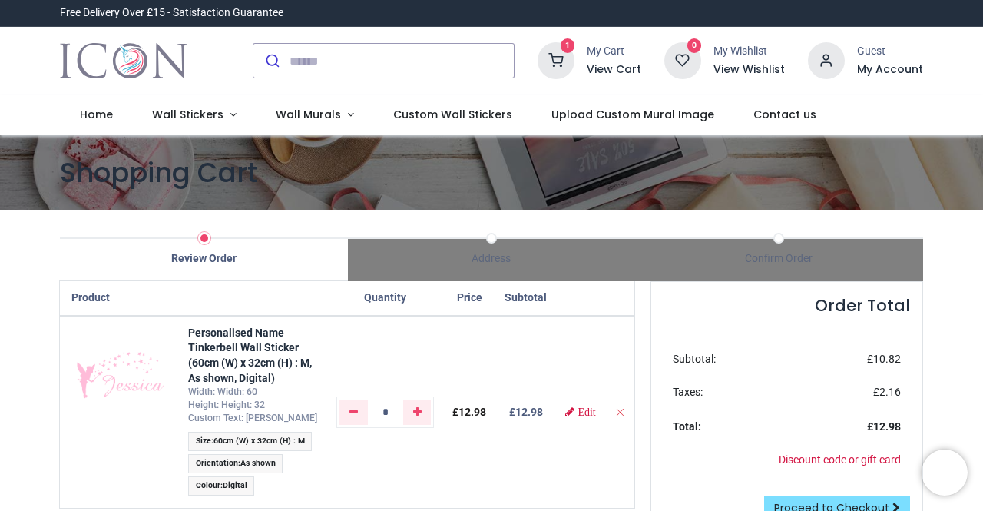
click at [956, 510] on div at bounding box center [491, 511] width 983 height 0
click at [578, 413] on span "Edit" at bounding box center [587, 411] width 18 height 11
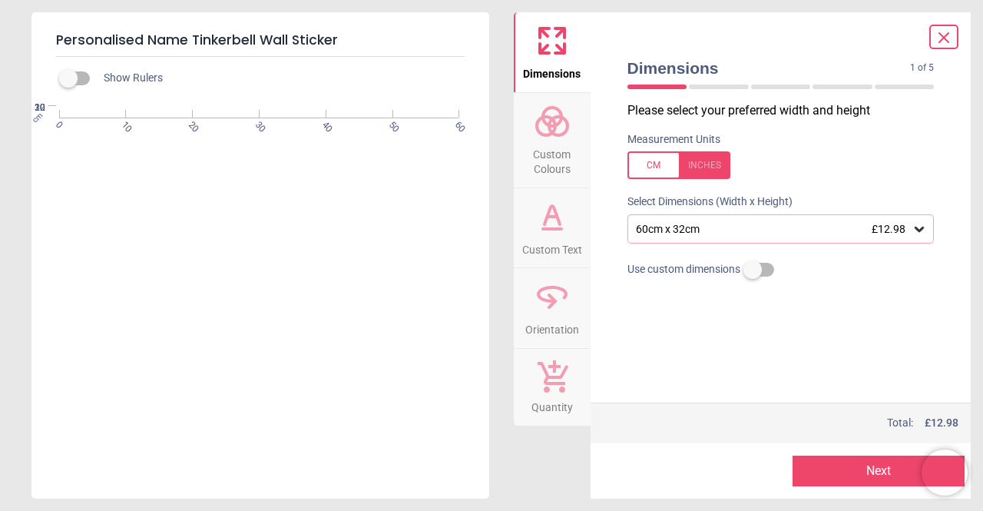
click at [916, 227] on icon at bounding box center [919, 228] width 15 height 15
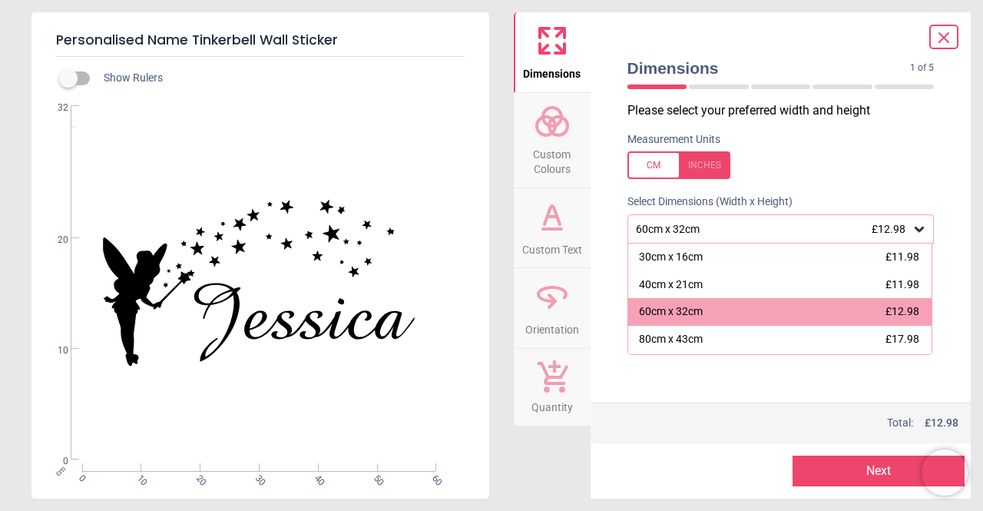
click at [877, 469] on button "Next" at bounding box center [879, 471] width 172 height 31
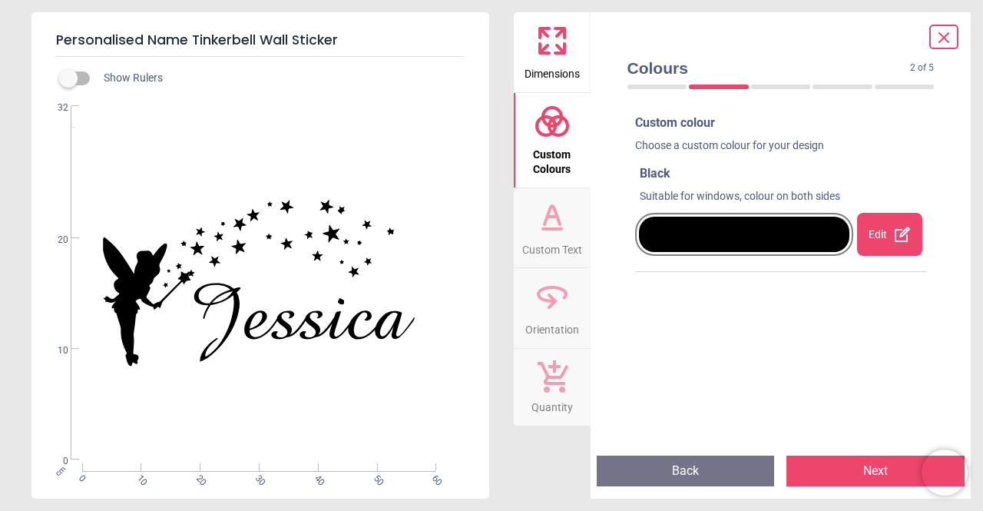
click at [729, 468] on button "Back" at bounding box center [686, 471] width 178 height 31
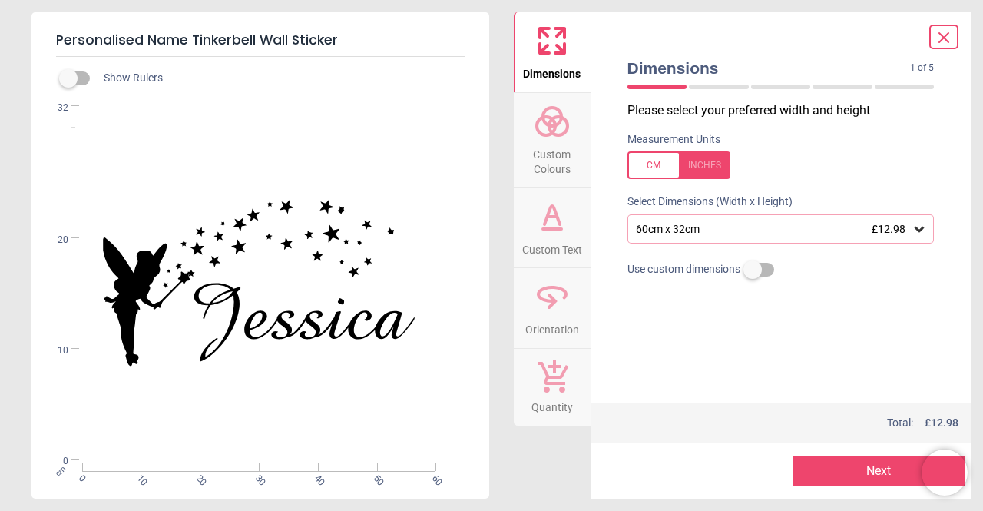
click at [945, 36] on icon at bounding box center [944, 37] width 9 height 9
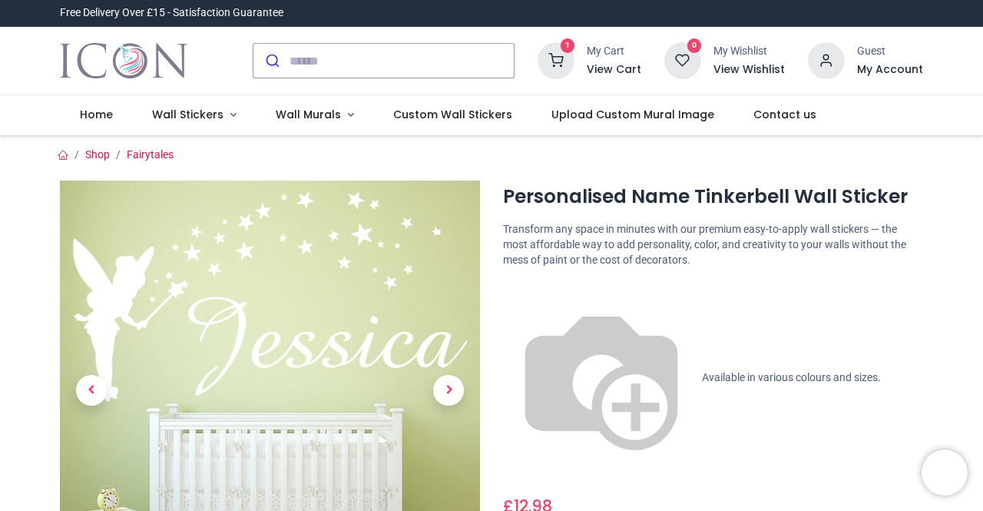
click at [567, 59] on icon at bounding box center [556, 60] width 37 height 37
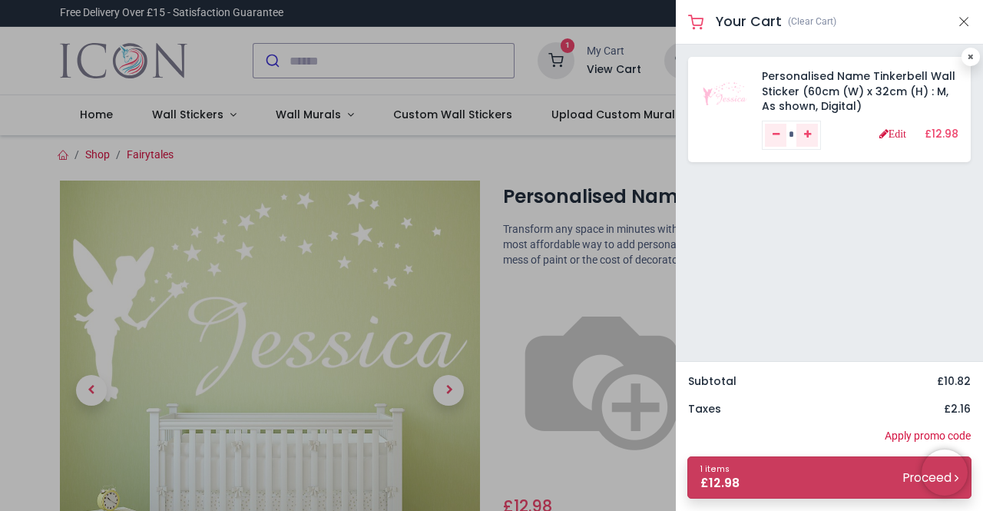
click at [811, 489] on link "1 items £ 12.98 Proceed" at bounding box center [830, 477] width 284 height 42
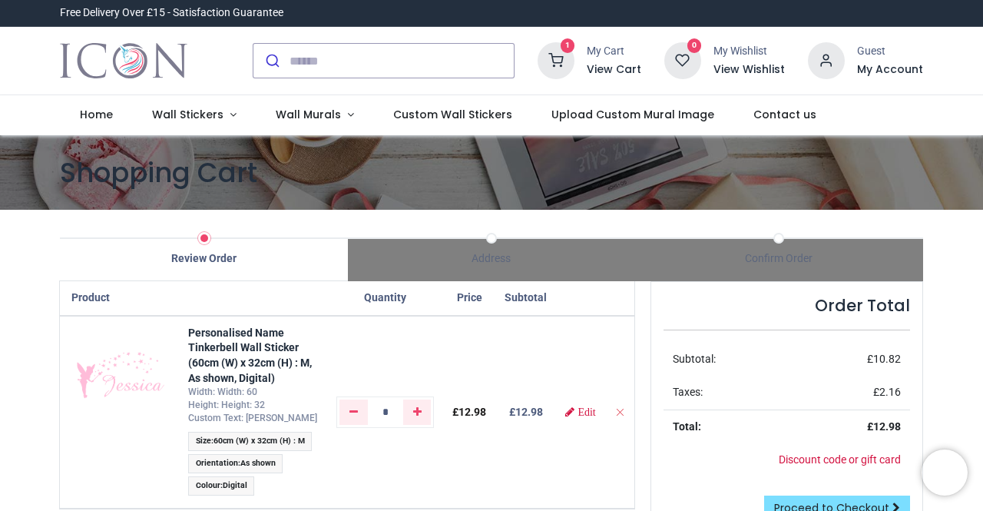
scroll to position [77, 0]
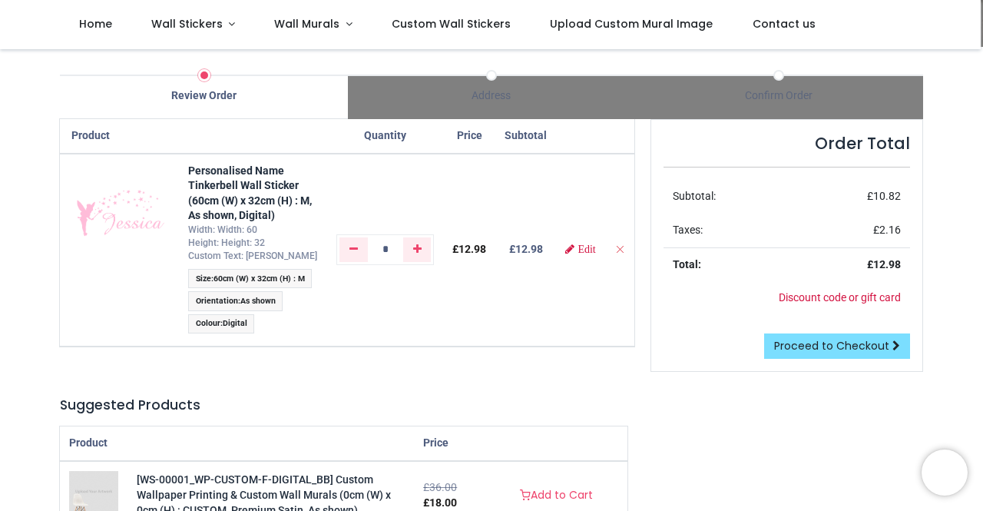
click at [957, 510] on div at bounding box center [491, 511] width 983 height 0
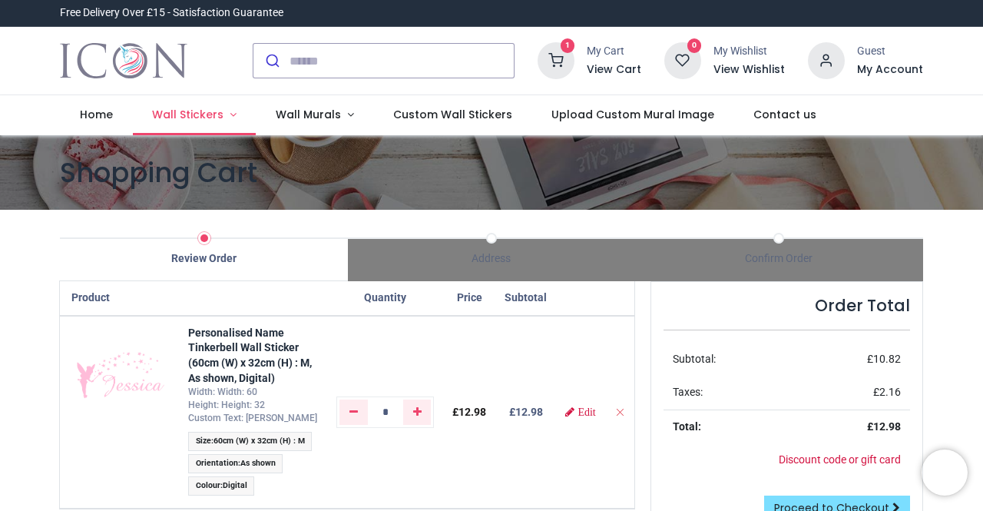
click at [207, 115] on span "Wall Stickers" at bounding box center [187, 114] width 71 height 15
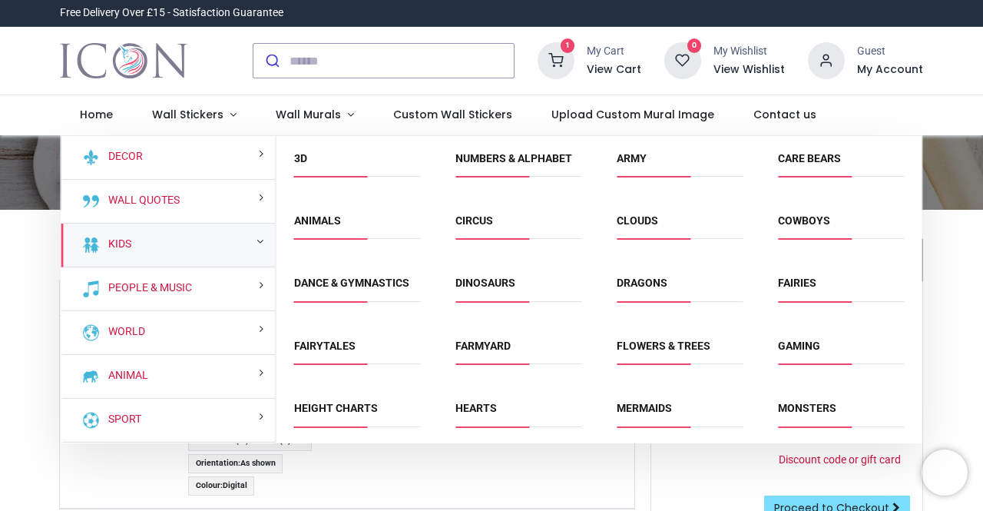
click at [197, 253] on div "Kids" at bounding box center [168, 246] width 214 height 44
click at [796, 279] on link "Fairies" at bounding box center [797, 283] width 38 height 12
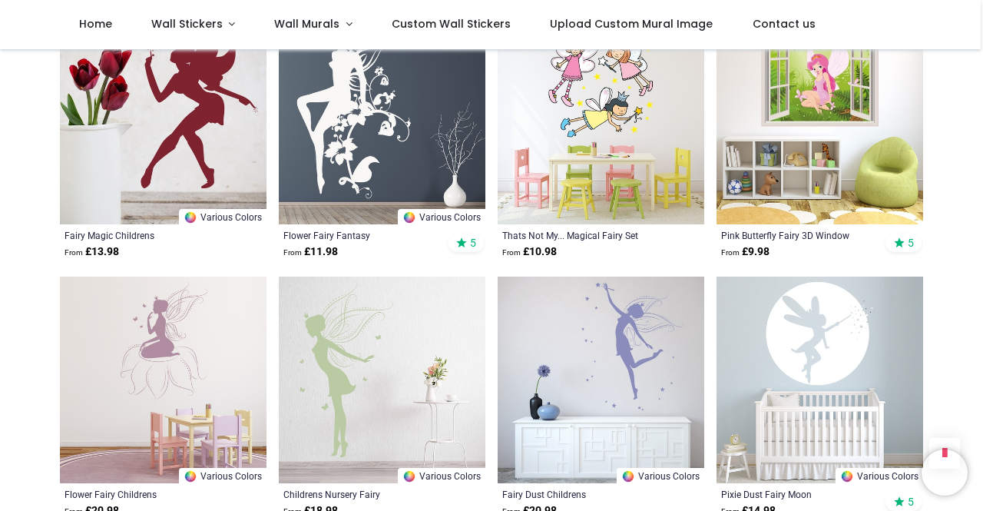
scroll to position [1460, 0]
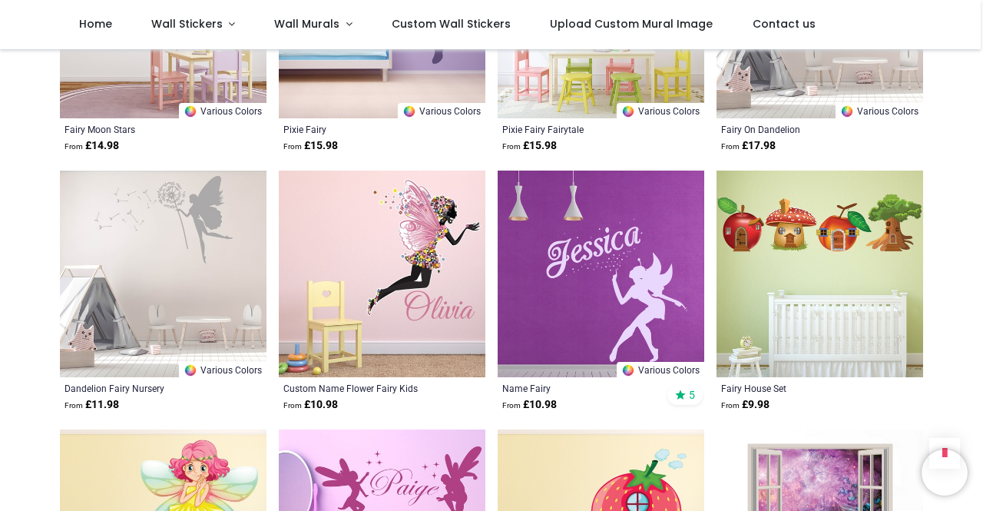
scroll to position [3534, 0]
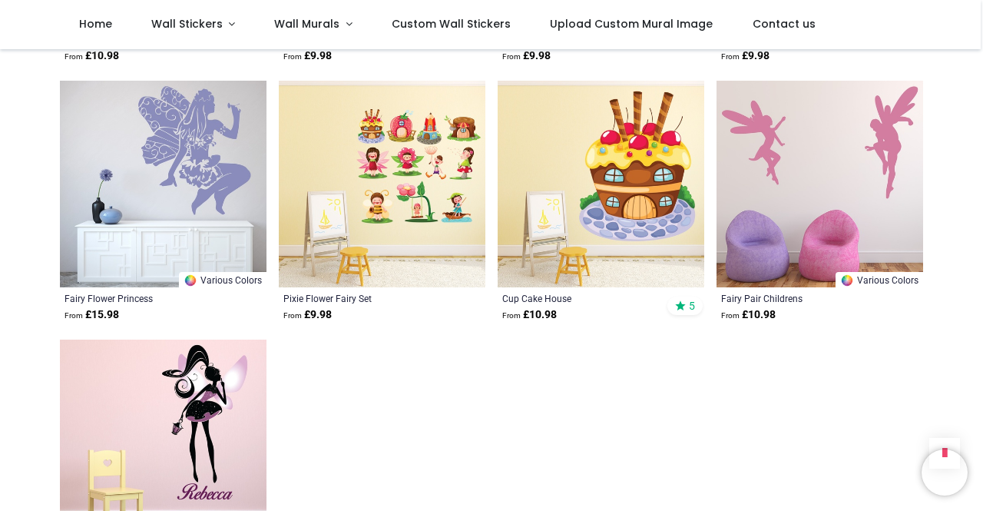
scroll to position [4072, 0]
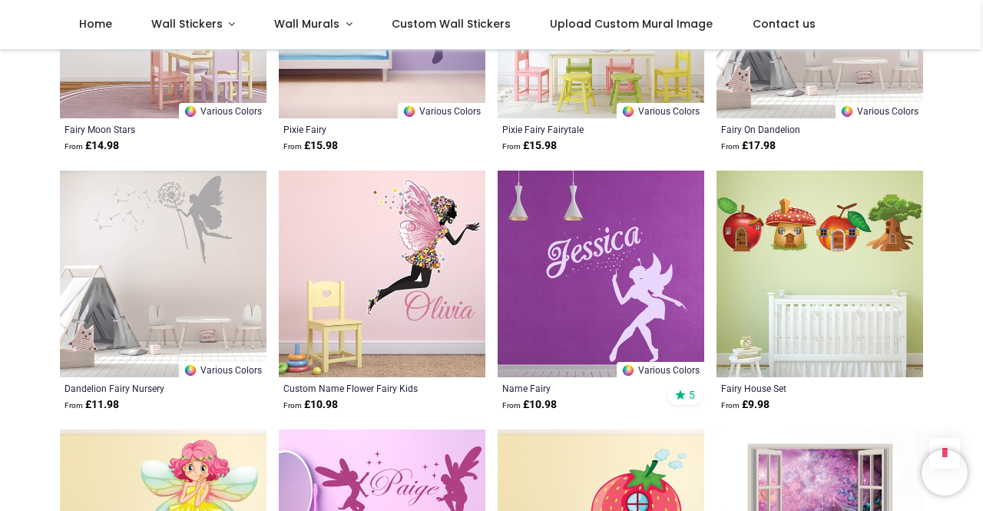
scroll to position [3534, 0]
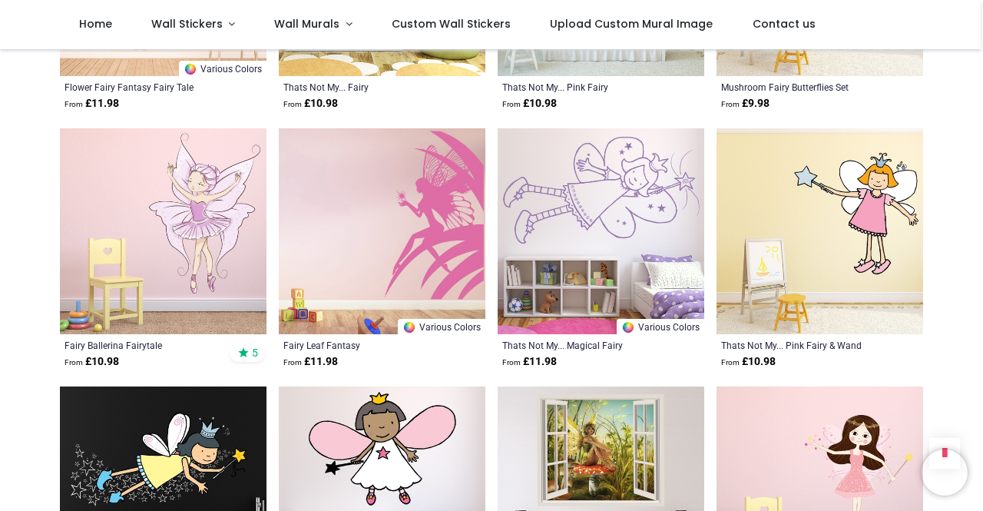
scroll to position [2305, 0]
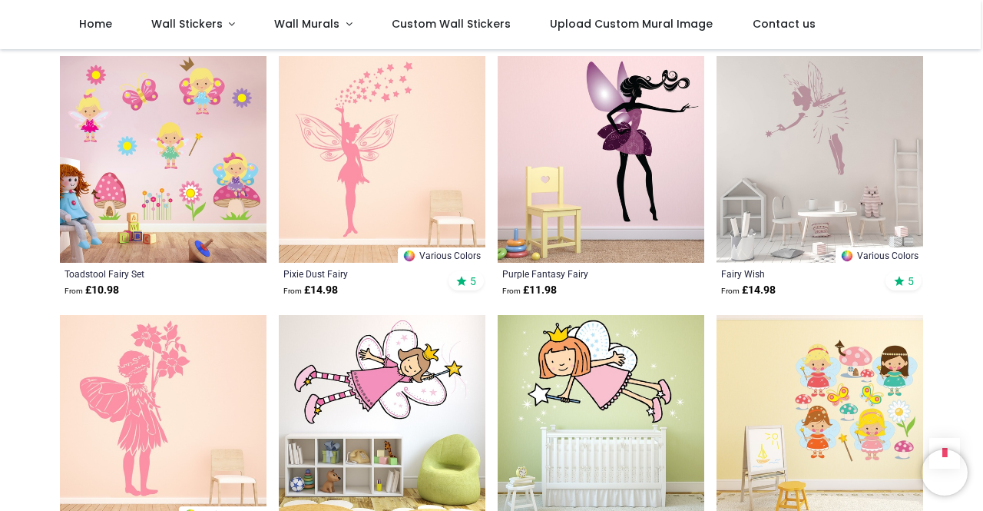
scroll to position [1844, 0]
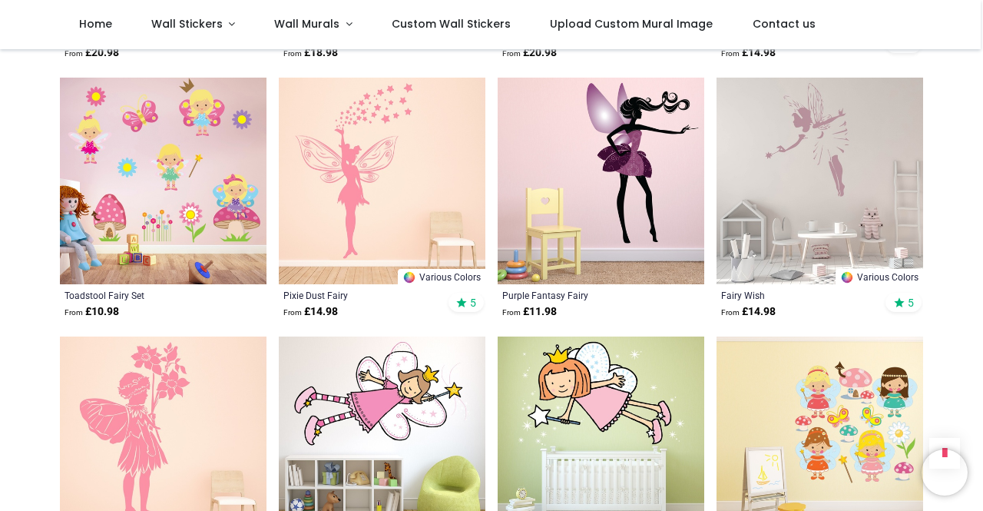
click at [848, 211] on img at bounding box center [820, 181] width 207 height 207
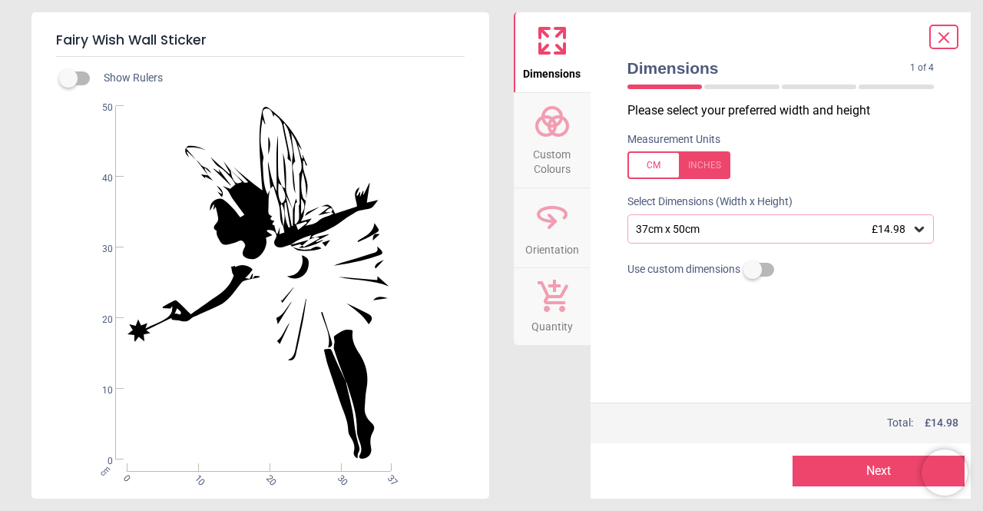
click at [705, 164] on div at bounding box center [679, 165] width 103 height 28
click at [922, 227] on icon at bounding box center [919, 228] width 15 height 15
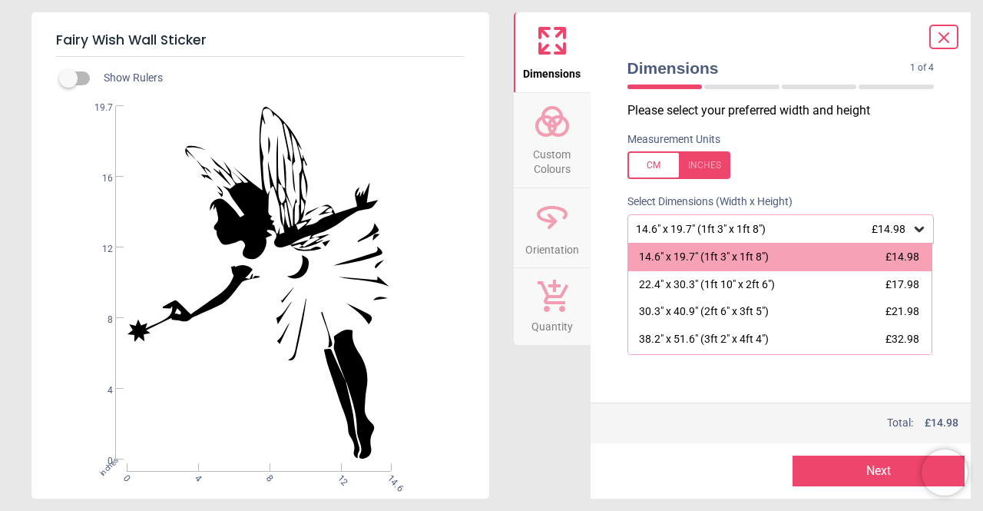
click at [906, 153] on label at bounding box center [781, 165] width 307 height 28
